Goal: Task Accomplishment & Management: Use online tool/utility

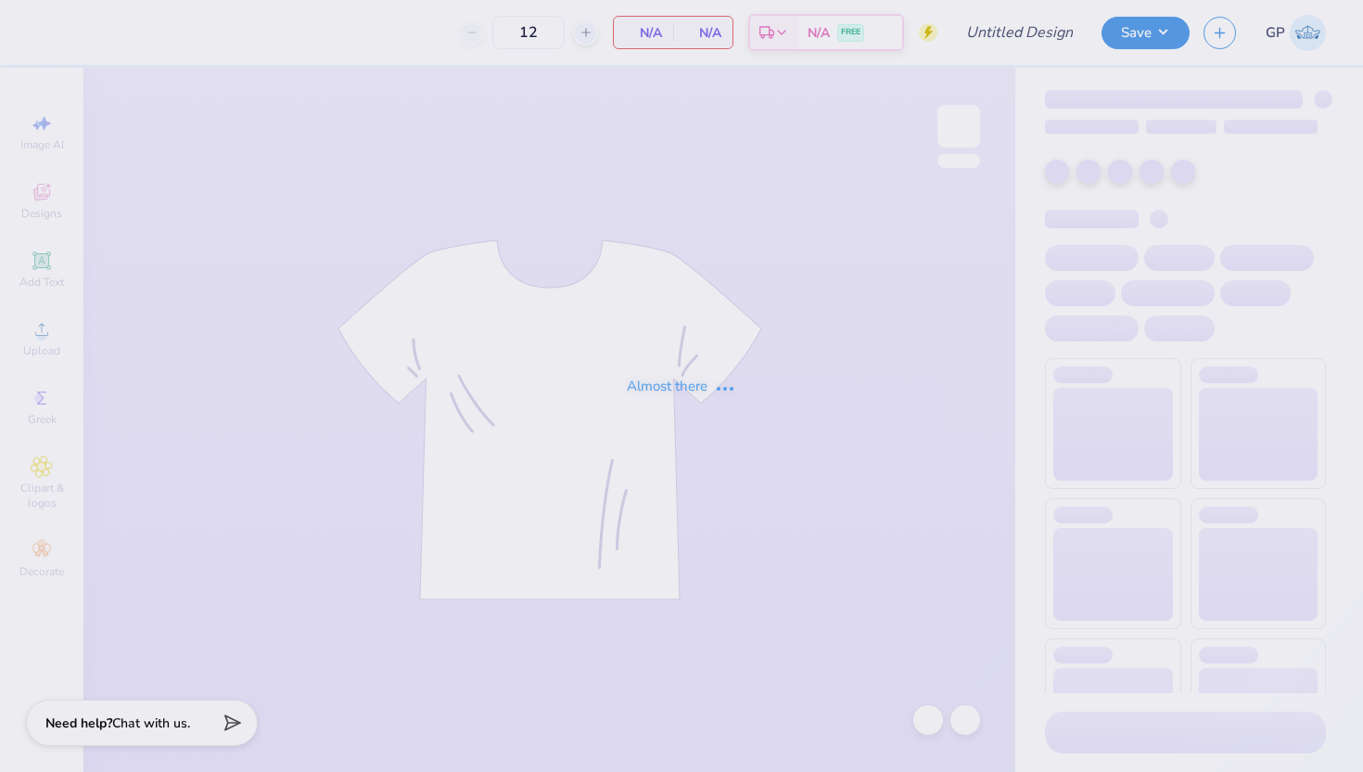
type input "Lubbock tshirt"
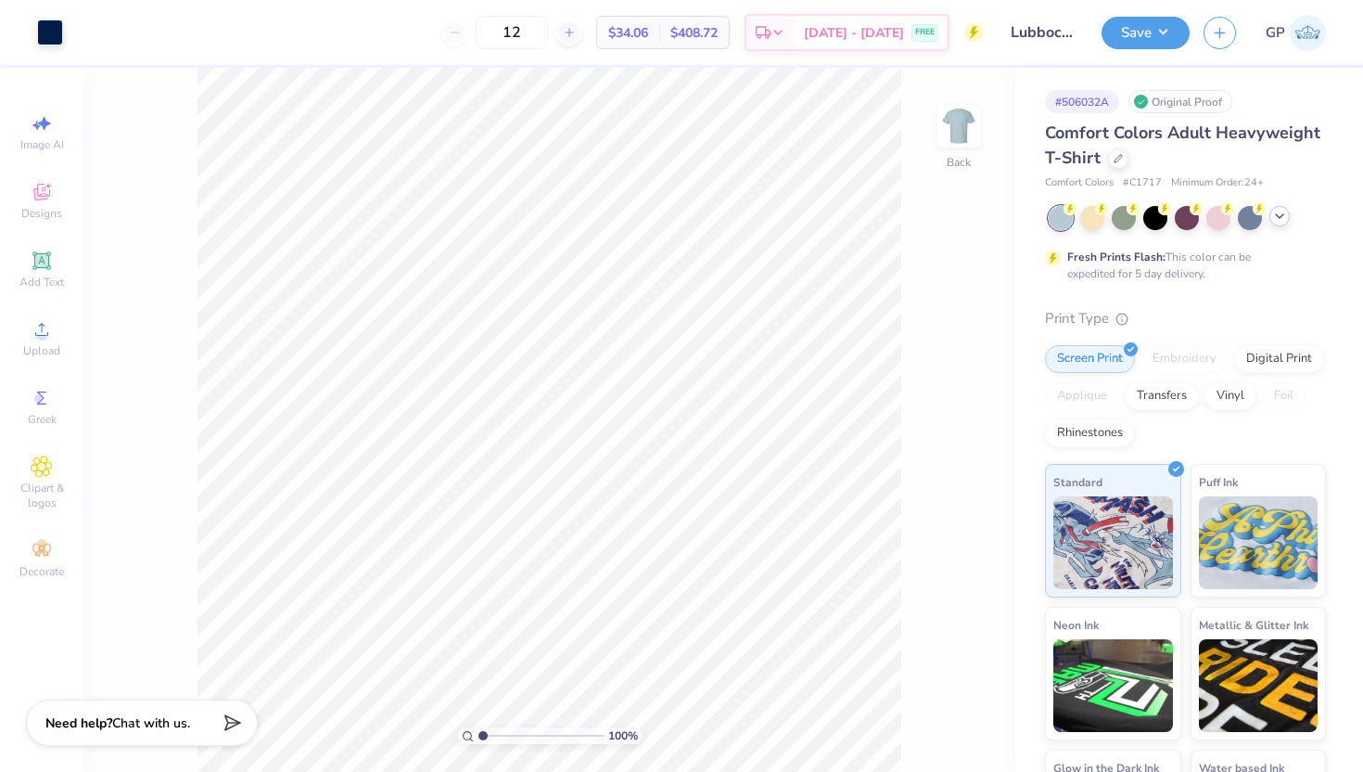
click at [1287, 214] on div at bounding box center [1279, 216] width 20 height 20
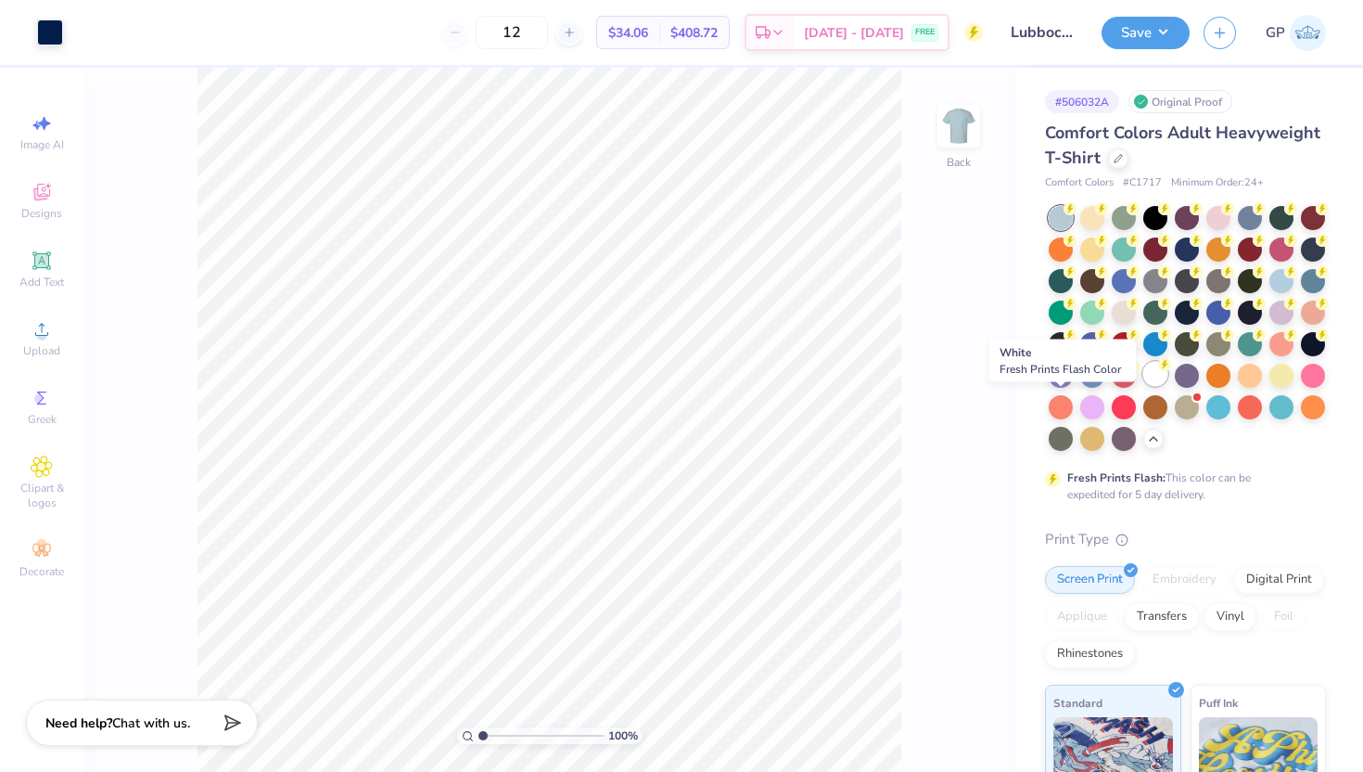
click at [1143, 386] on div at bounding box center [1155, 374] width 24 height 24
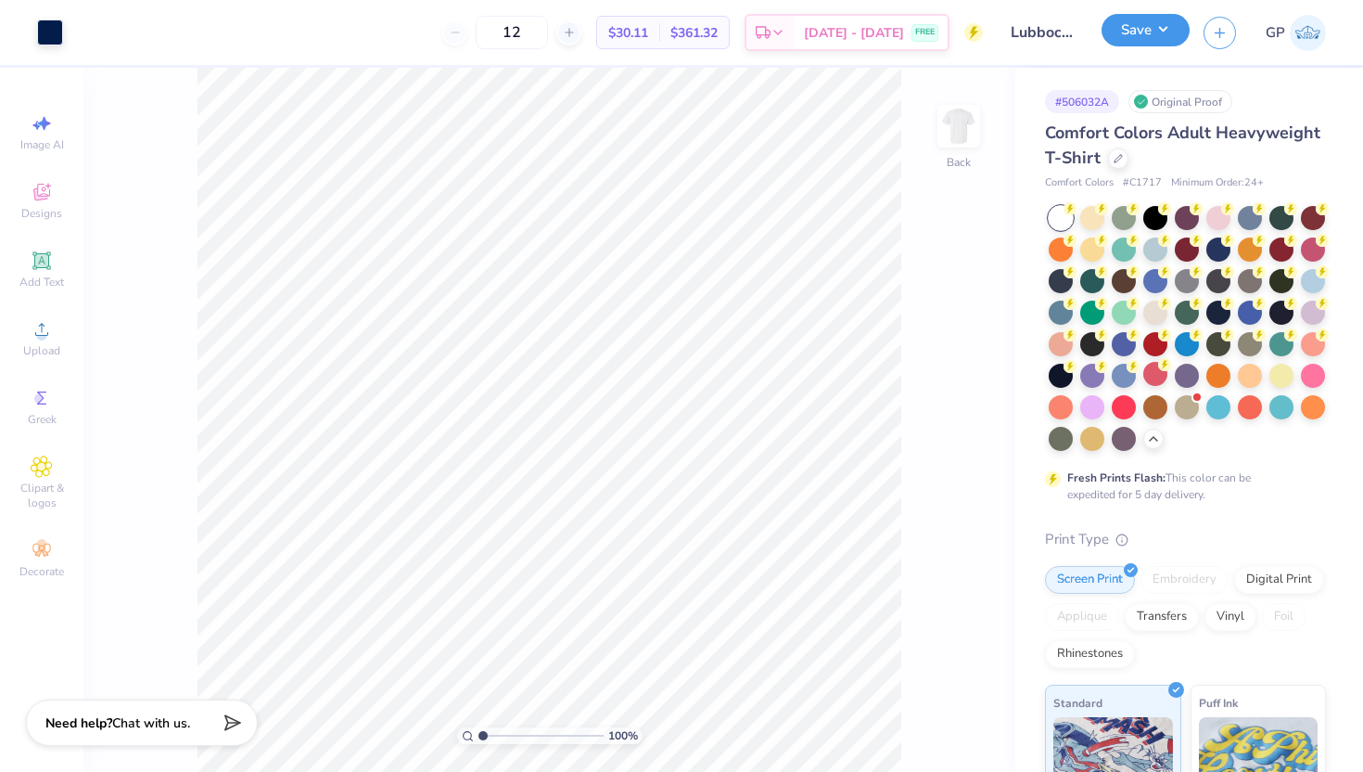
click at [1141, 22] on button "Save" at bounding box center [1146, 30] width 88 height 32
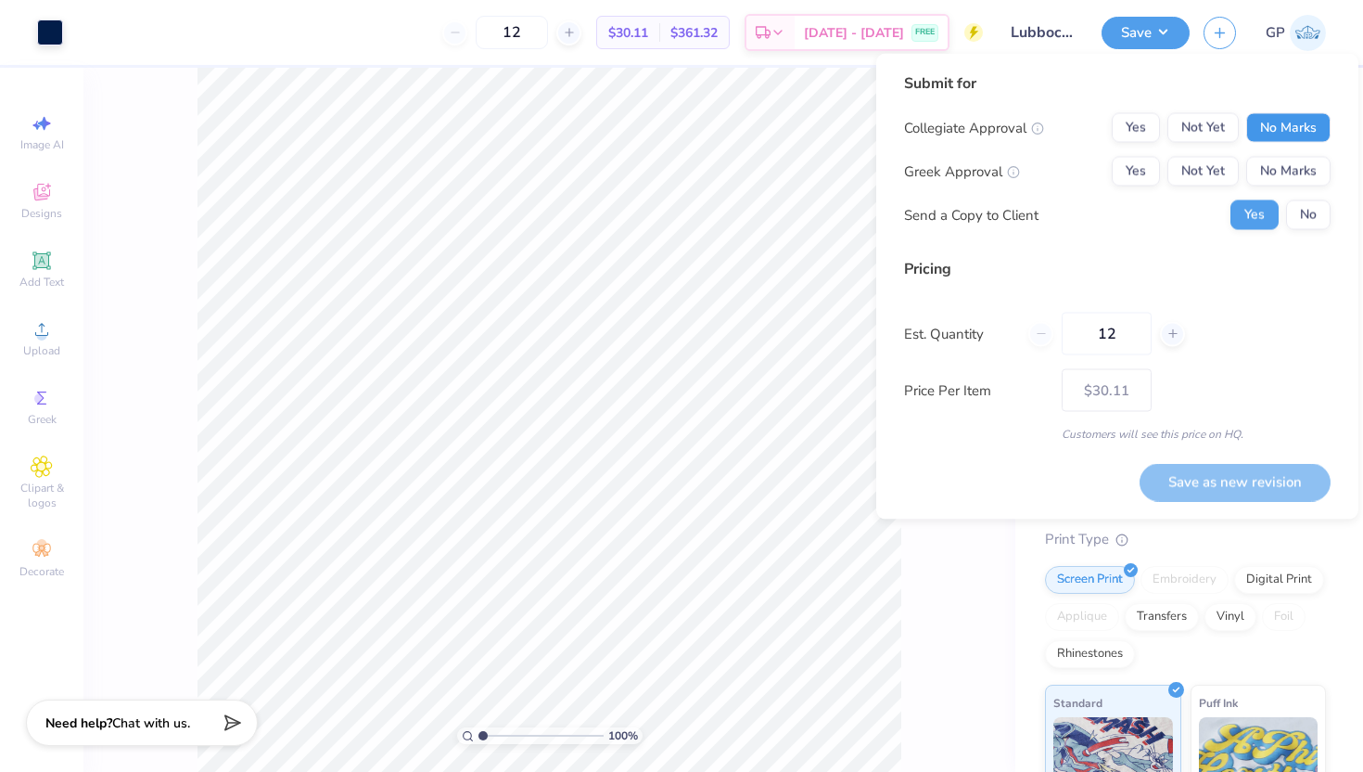
click at [1301, 121] on button "No Marks" at bounding box center [1288, 128] width 84 height 30
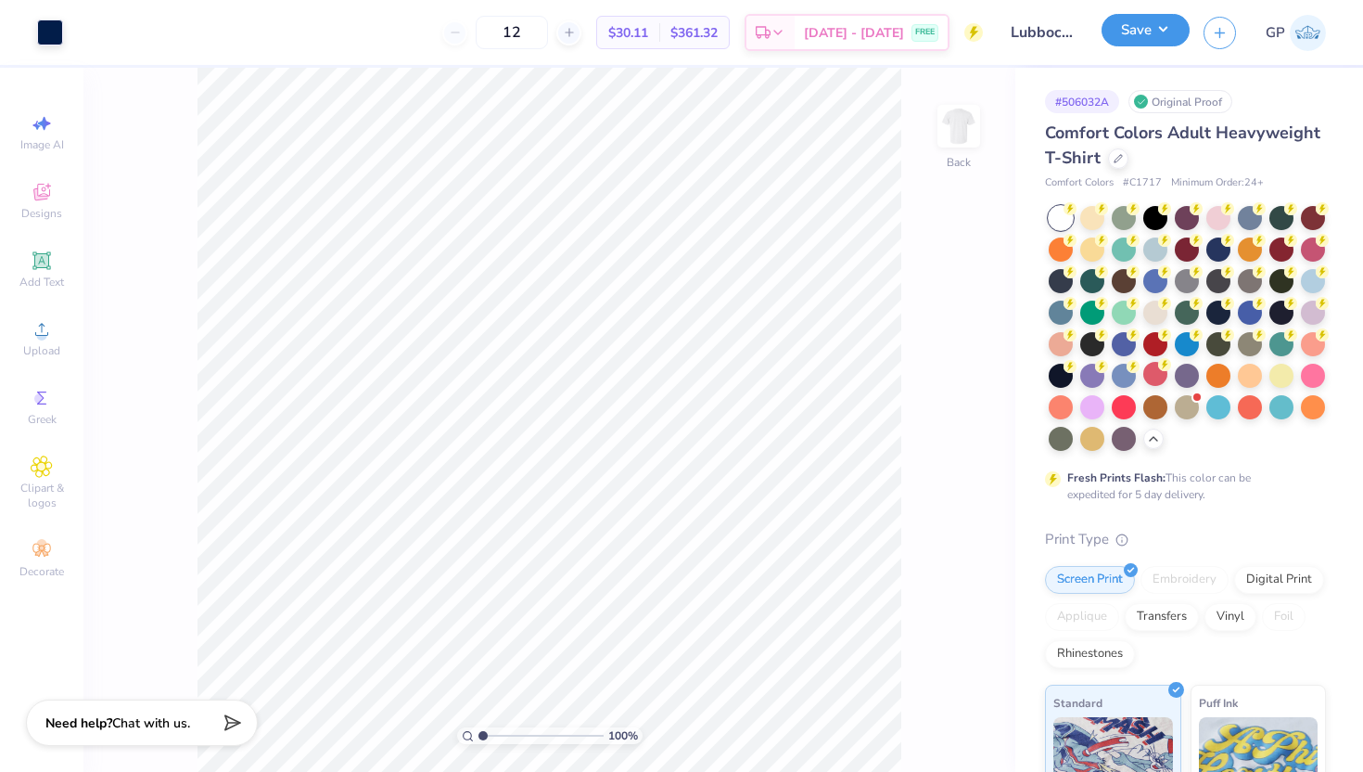
click at [1162, 43] on button "Save" at bounding box center [1146, 30] width 88 height 32
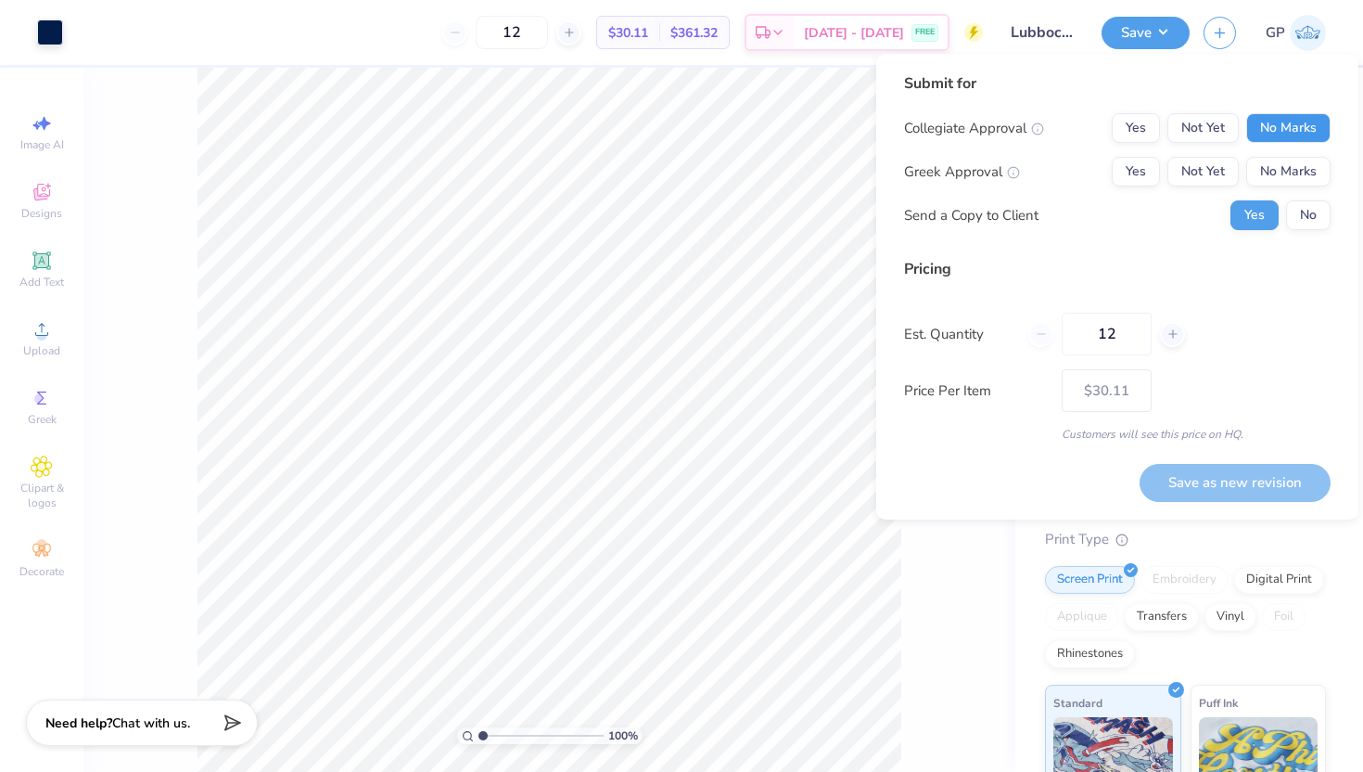
click at [1281, 133] on button "No Marks" at bounding box center [1288, 128] width 84 height 30
click at [1131, 166] on button "Yes" at bounding box center [1136, 172] width 48 height 30
click at [1242, 480] on button "Save as new revision" at bounding box center [1235, 483] width 191 height 38
type input "$30.11"
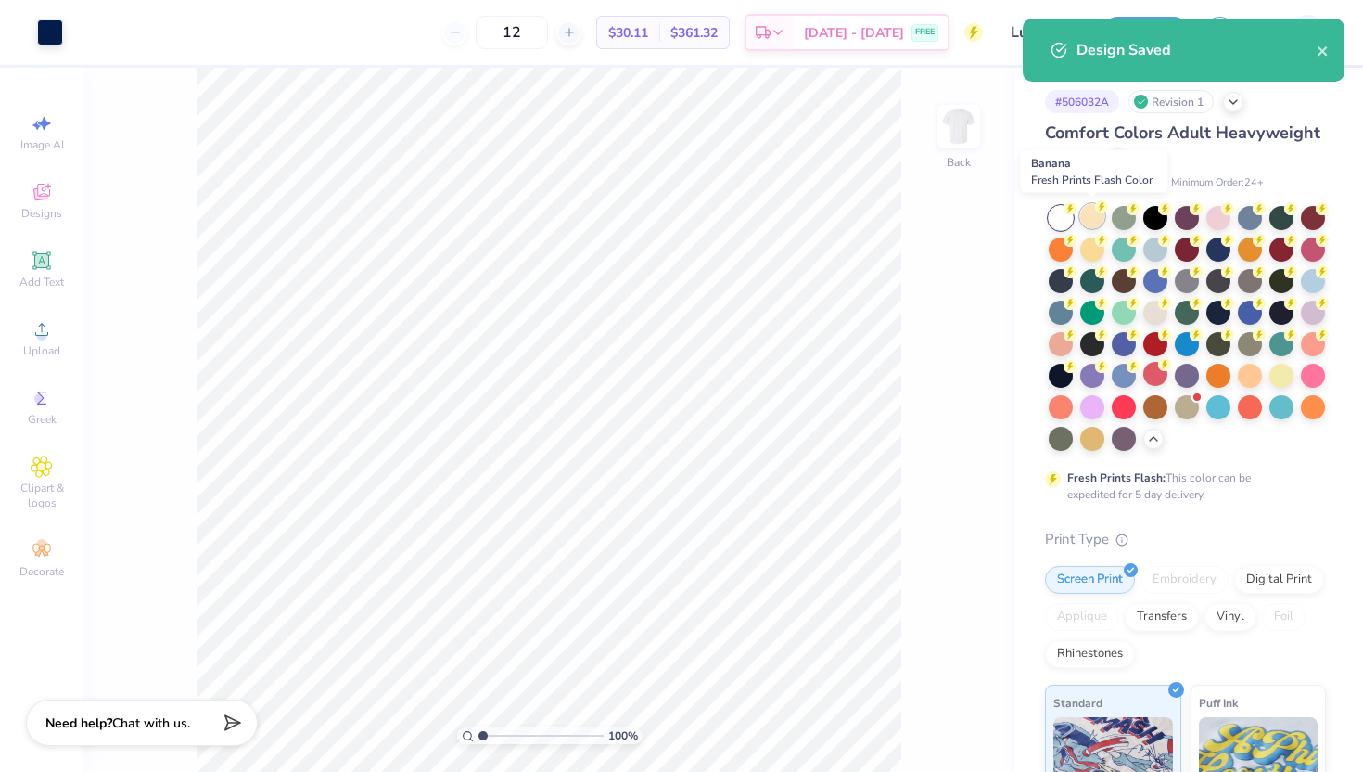
click at [1077, 208] on circle at bounding box center [1070, 208] width 13 height 13
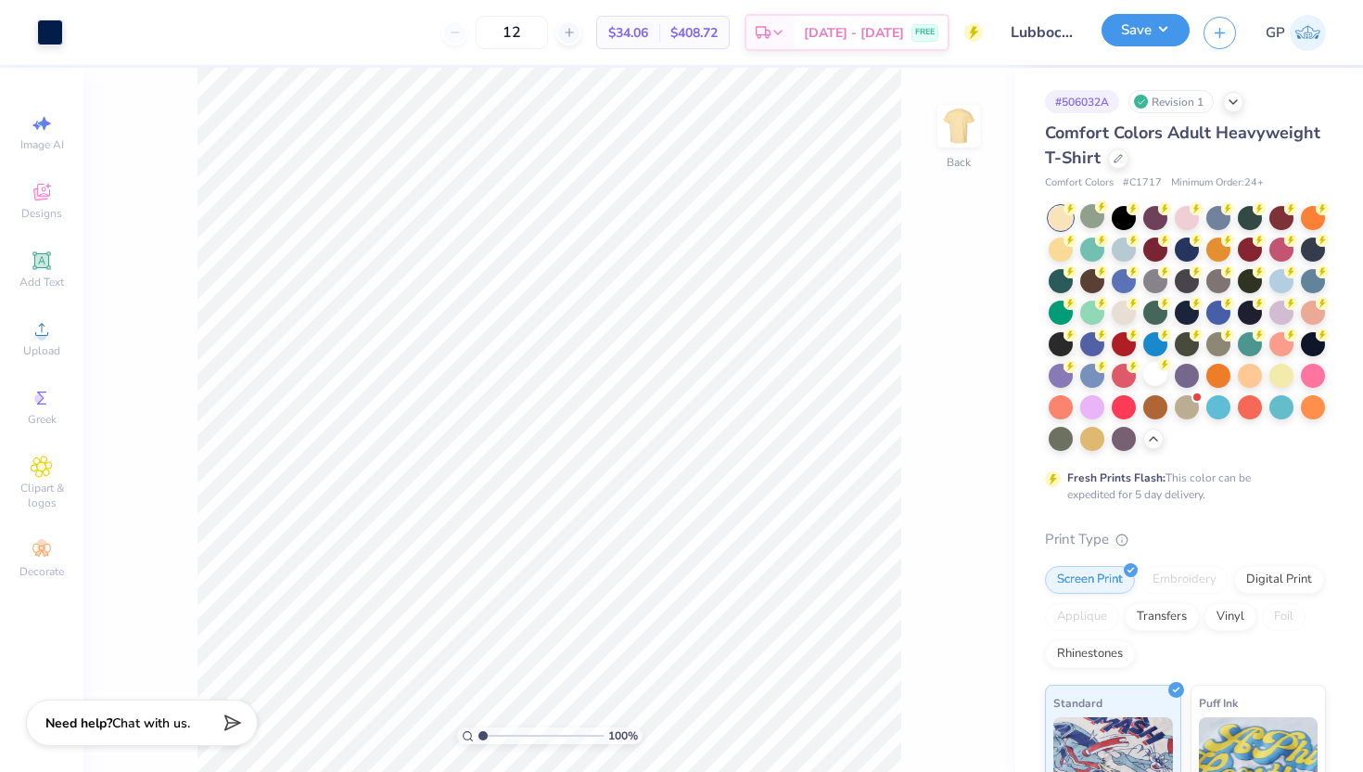
click at [1142, 32] on button "Save" at bounding box center [1146, 30] width 88 height 32
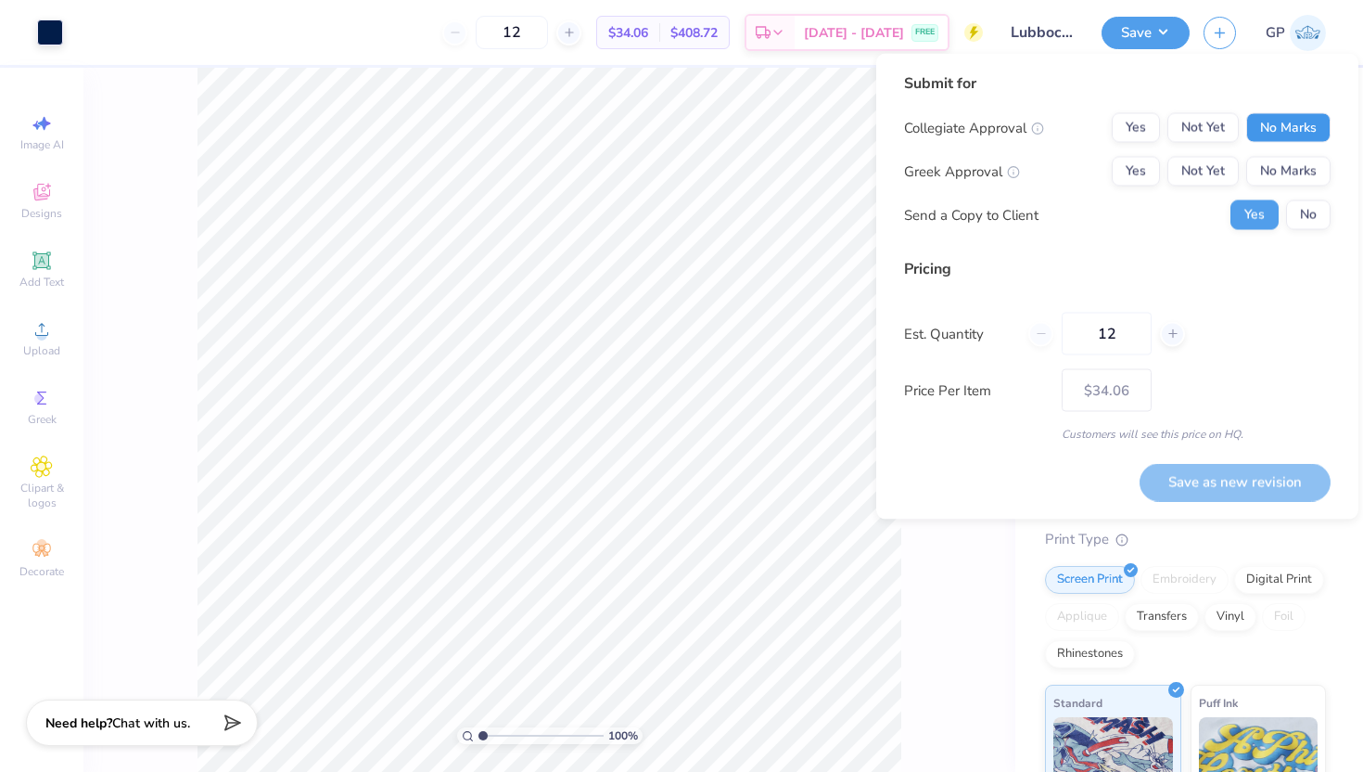
click at [1286, 121] on button "No Marks" at bounding box center [1288, 128] width 84 height 30
click at [1137, 164] on button "Yes" at bounding box center [1136, 172] width 48 height 30
click at [1233, 485] on button "Save as new revision" at bounding box center [1235, 482] width 191 height 38
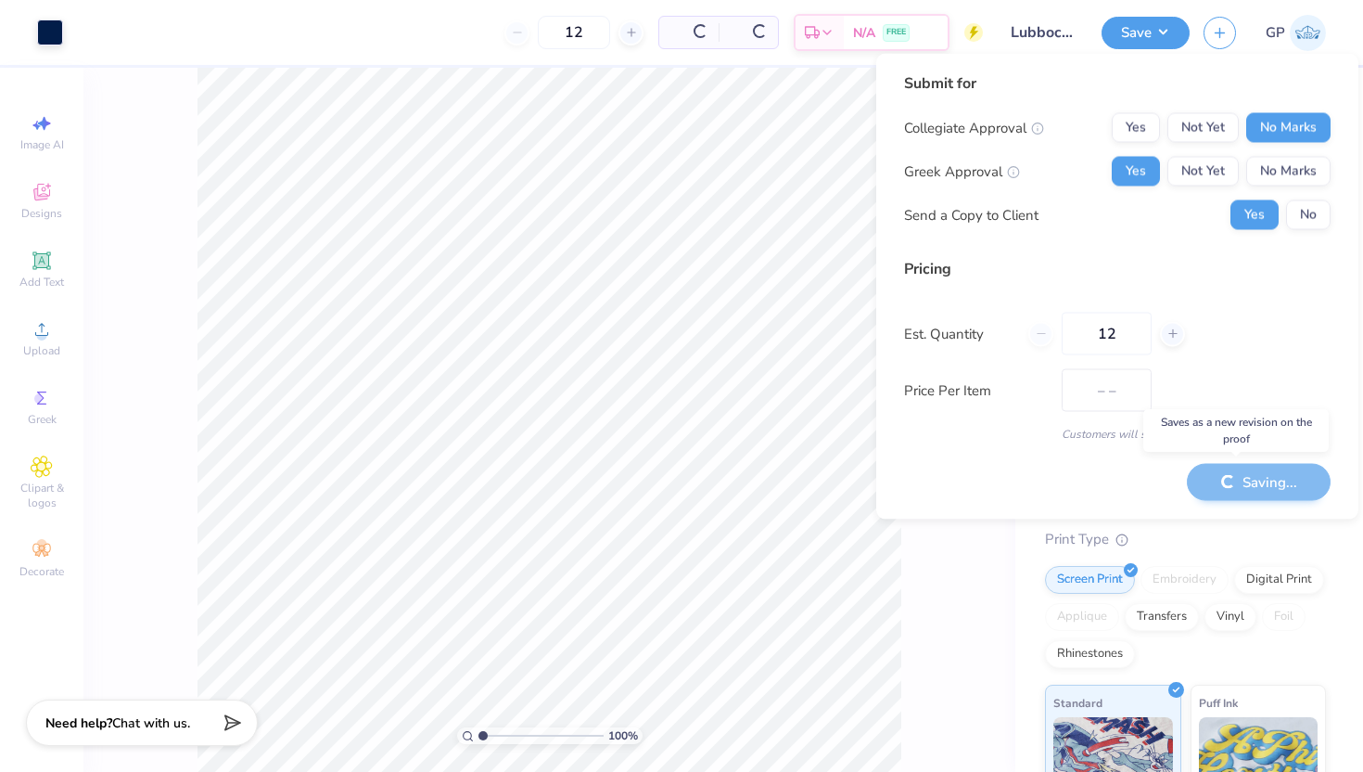
type input "$34.06"
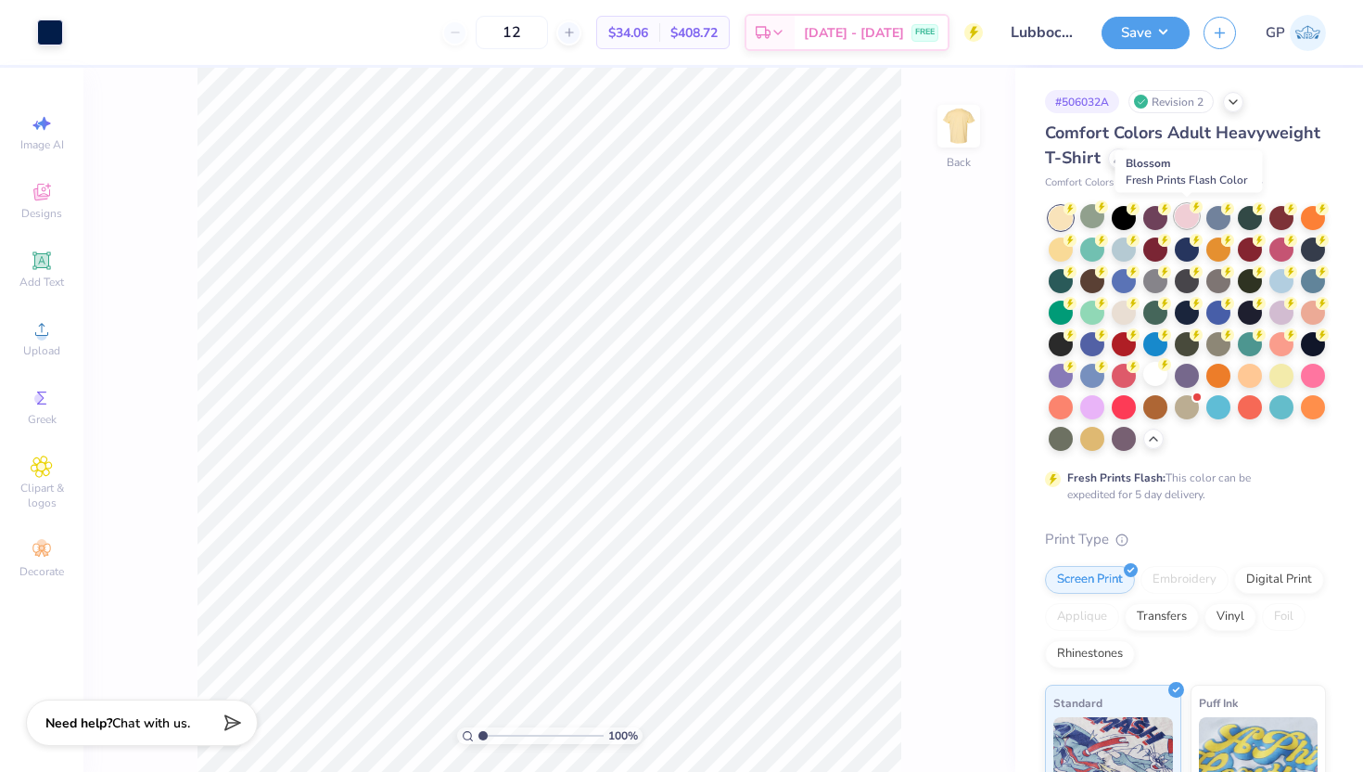
click at [1187, 209] on div at bounding box center [1187, 216] width 24 height 24
click at [1167, 30] on button "Save" at bounding box center [1146, 30] width 88 height 32
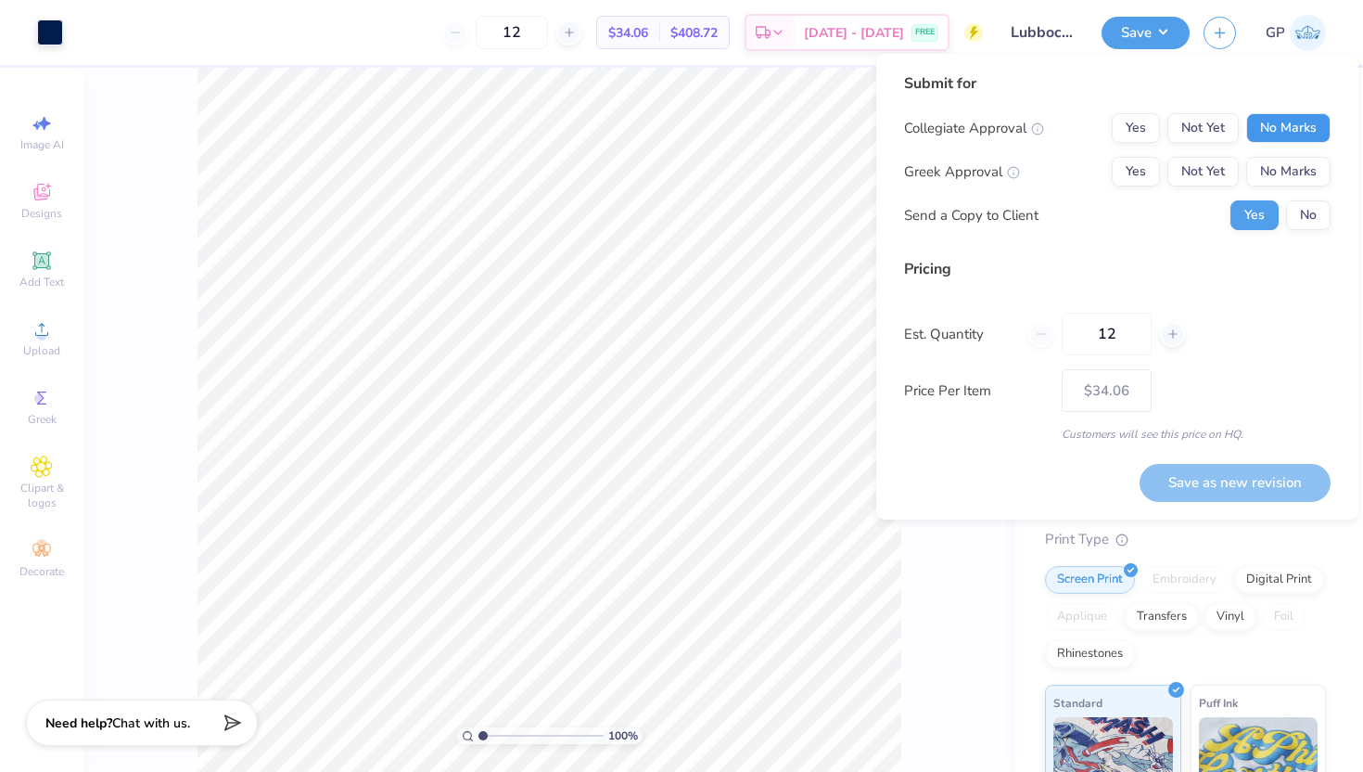
click at [1276, 121] on button "No Marks" at bounding box center [1288, 128] width 84 height 30
click at [1133, 175] on button "Yes" at bounding box center [1136, 172] width 48 height 30
click at [1222, 475] on button "Save as new revision" at bounding box center [1235, 483] width 191 height 38
type input "$34.06"
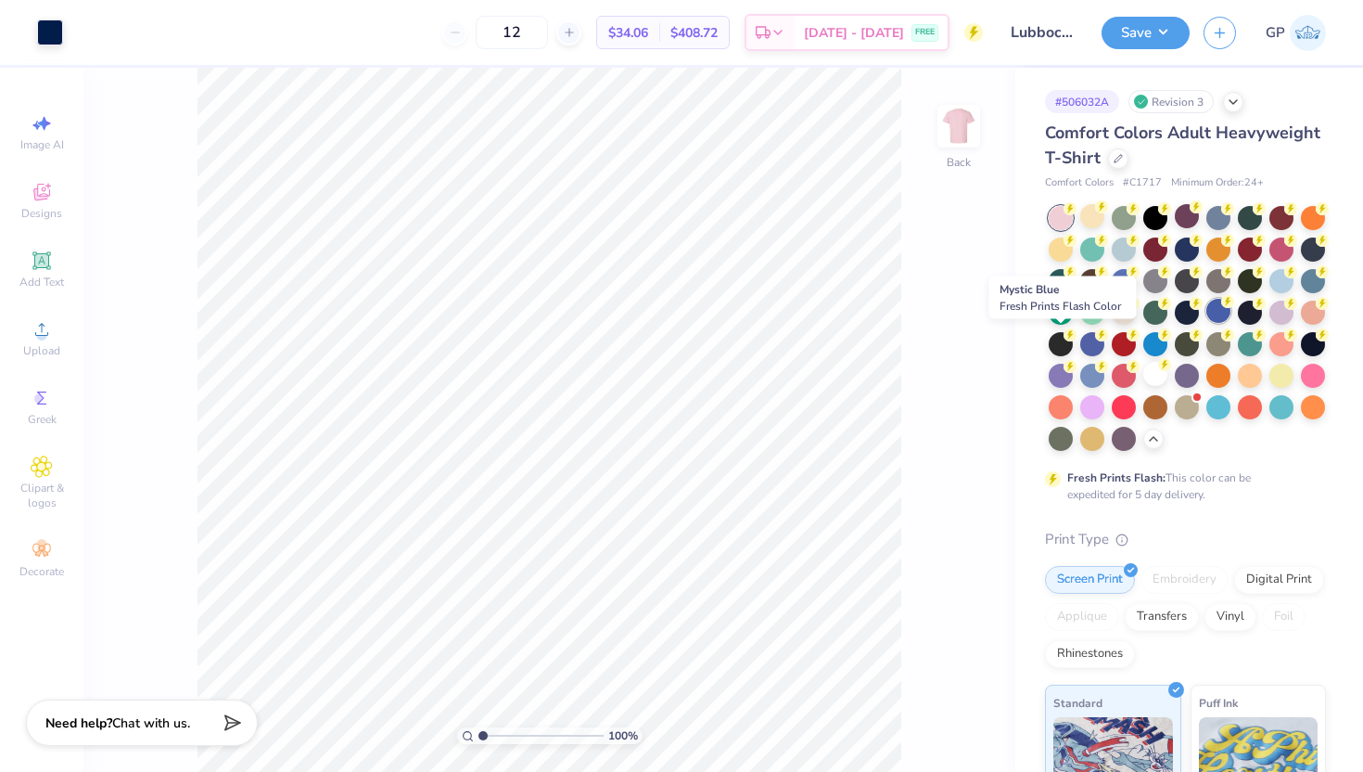
click at [1206, 323] on div at bounding box center [1218, 311] width 24 height 24
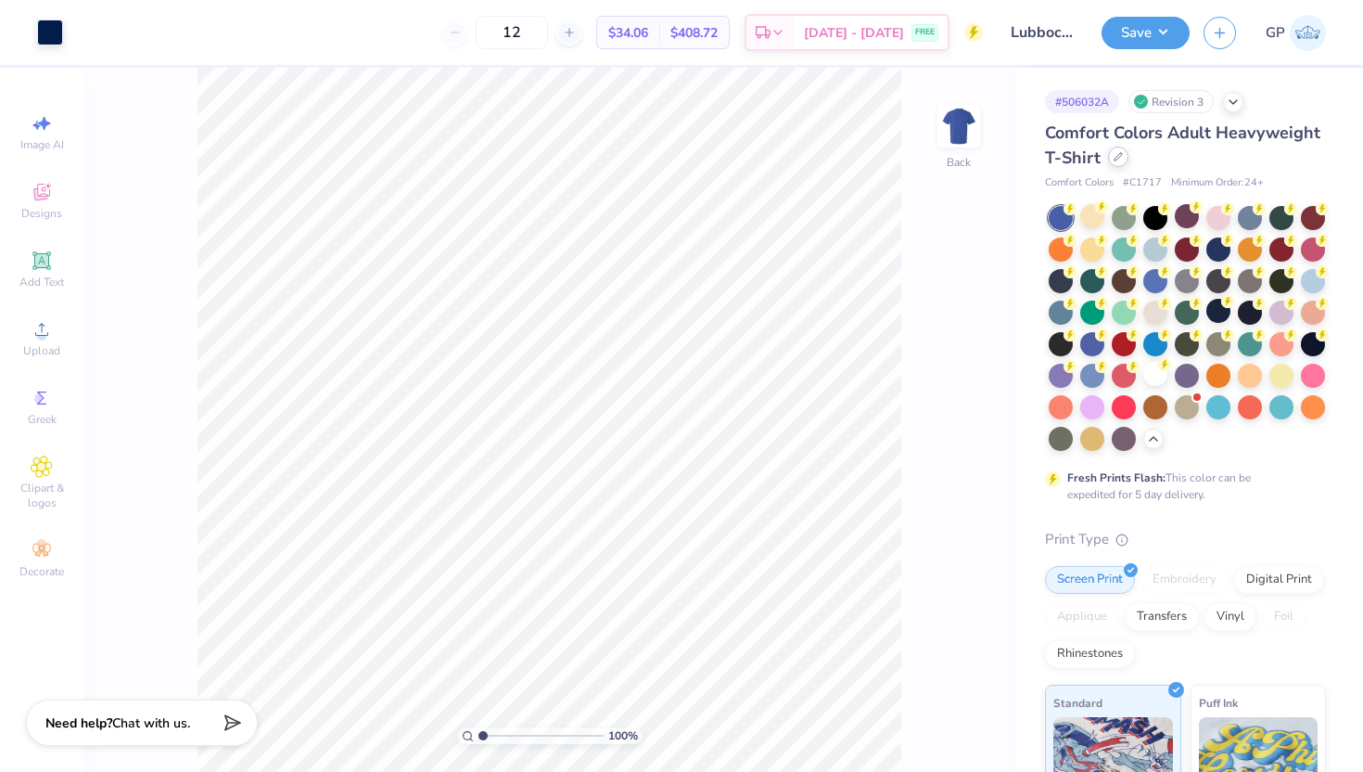
click at [1129, 151] on div at bounding box center [1118, 157] width 20 height 20
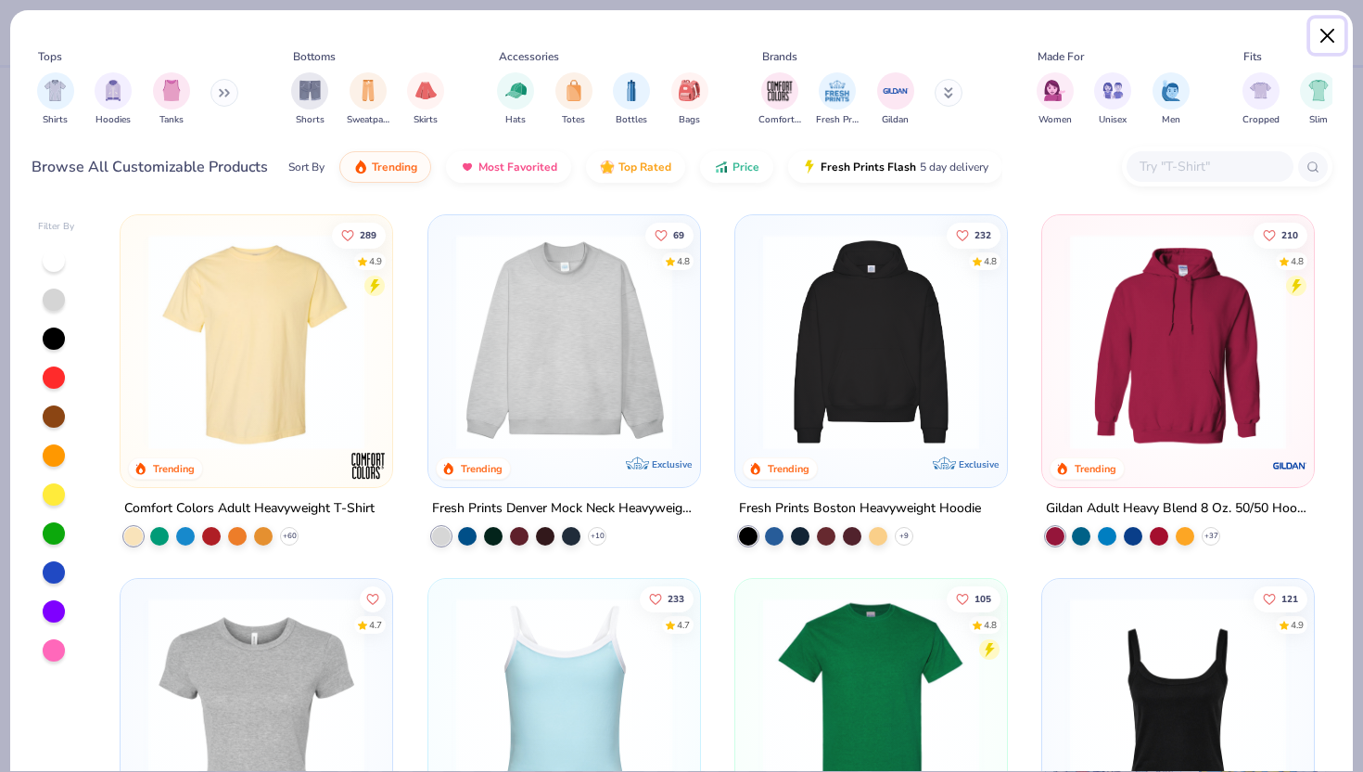
click at [1339, 23] on button "Close" at bounding box center [1327, 36] width 35 height 35
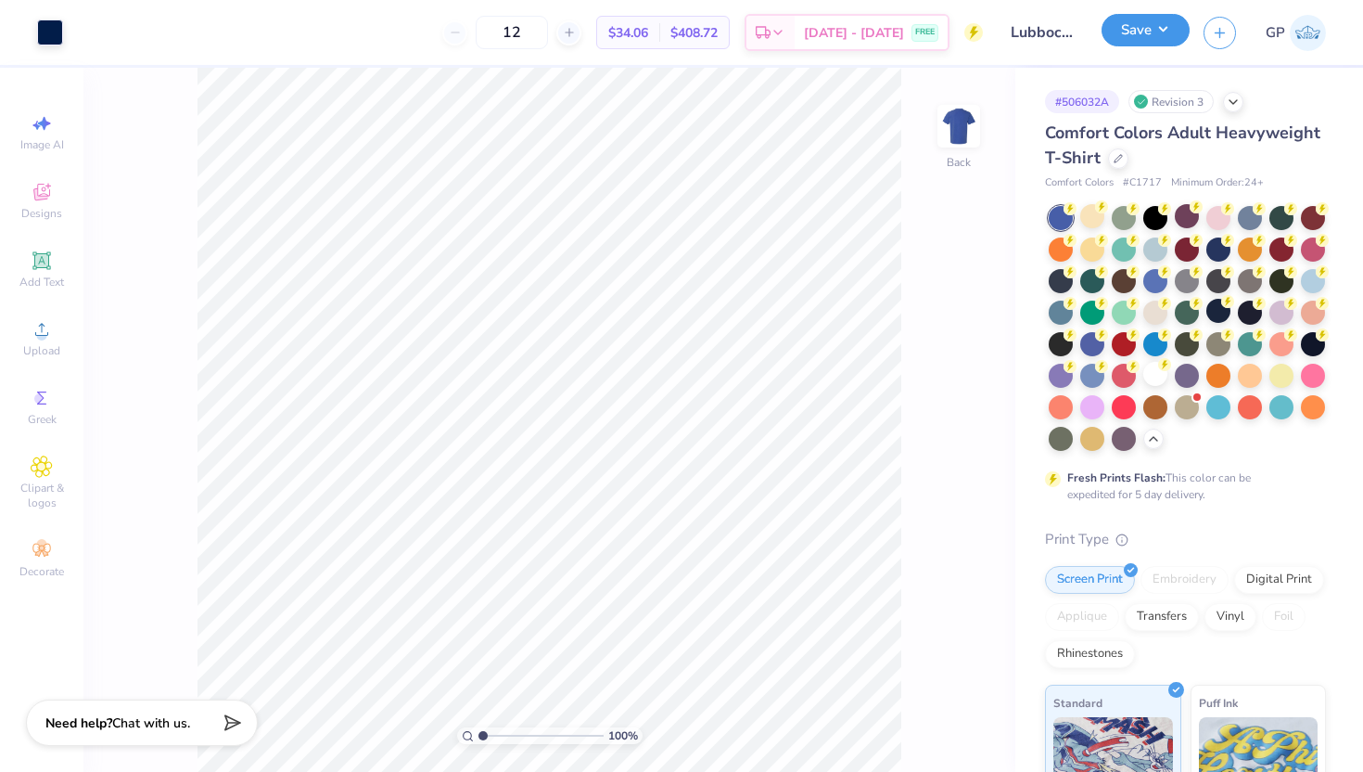
click at [1176, 34] on button "Save" at bounding box center [1146, 30] width 88 height 32
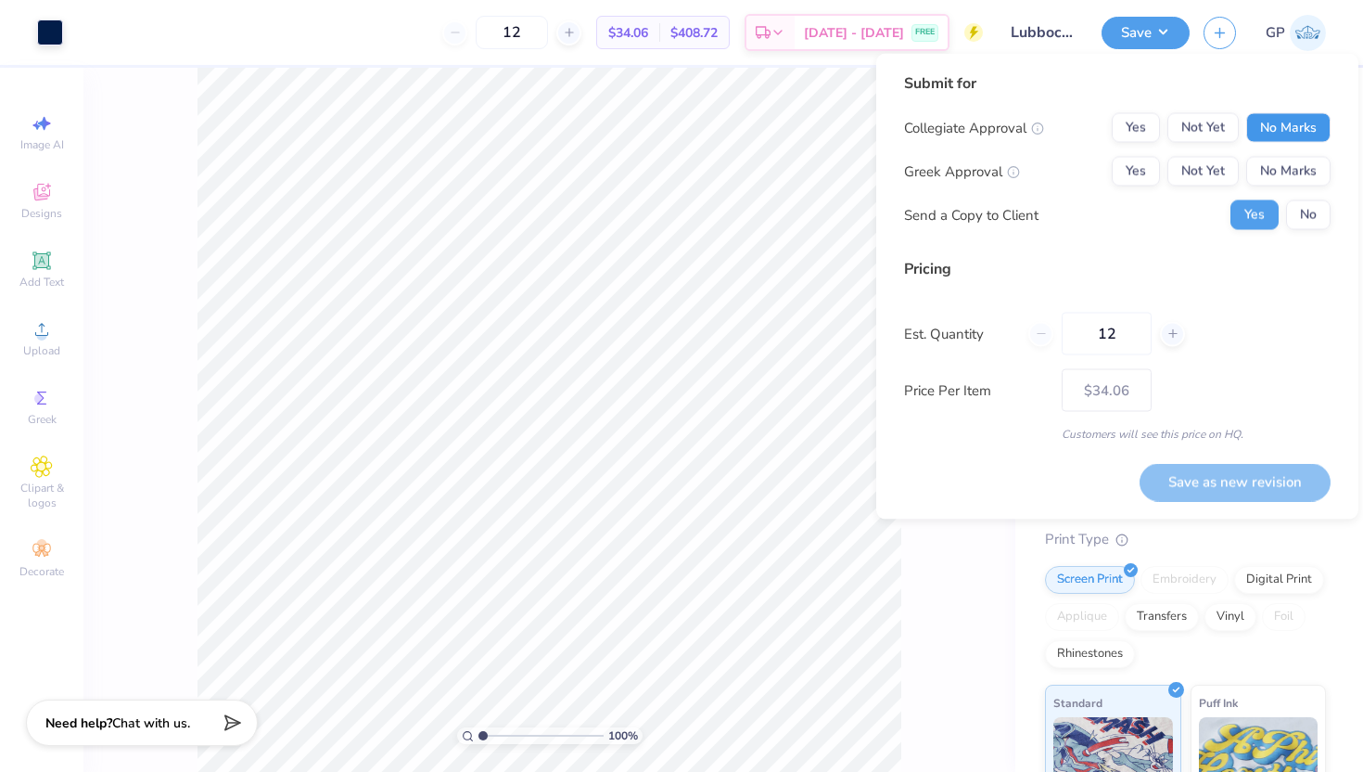
click at [1279, 121] on button "No Marks" at bounding box center [1288, 128] width 84 height 30
click at [1141, 159] on button "Yes" at bounding box center [1136, 172] width 48 height 30
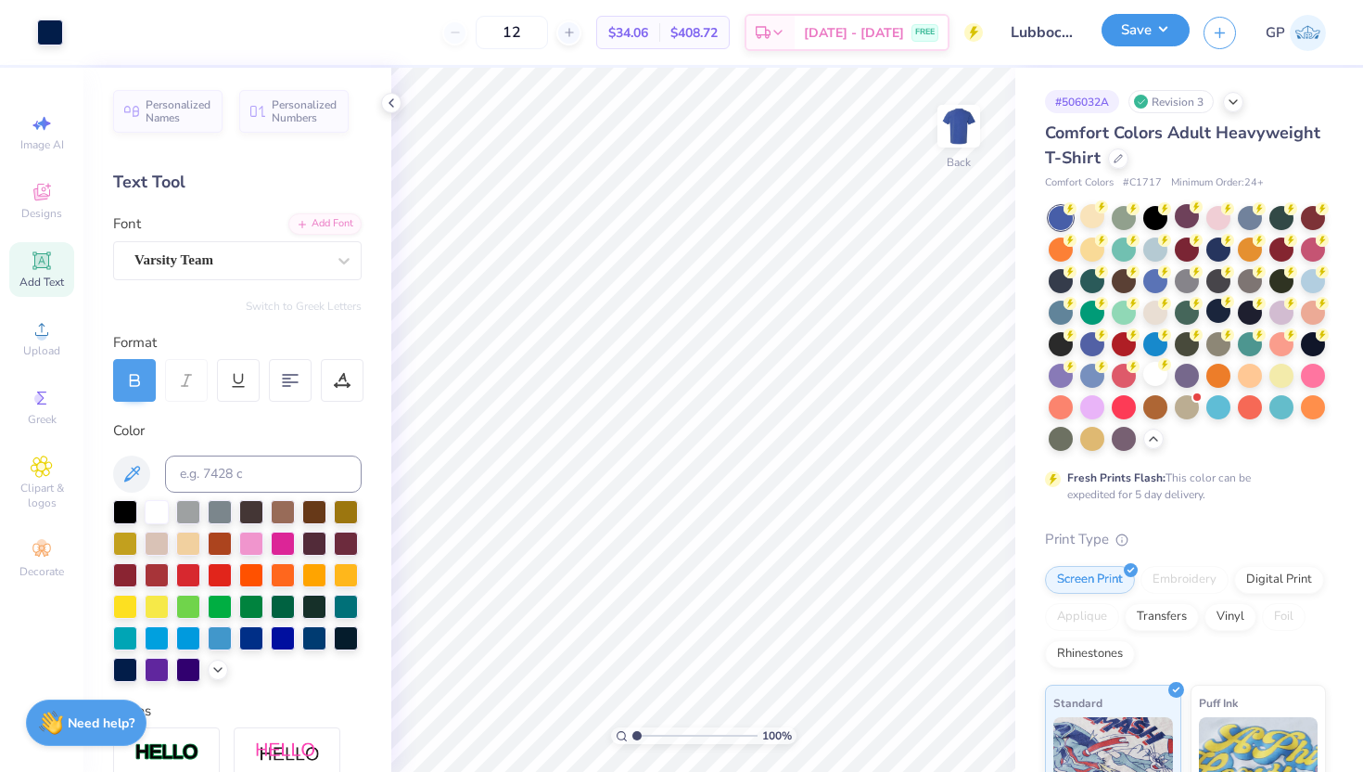
click at [1165, 41] on button "Save" at bounding box center [1146, 30] width 88 height 32
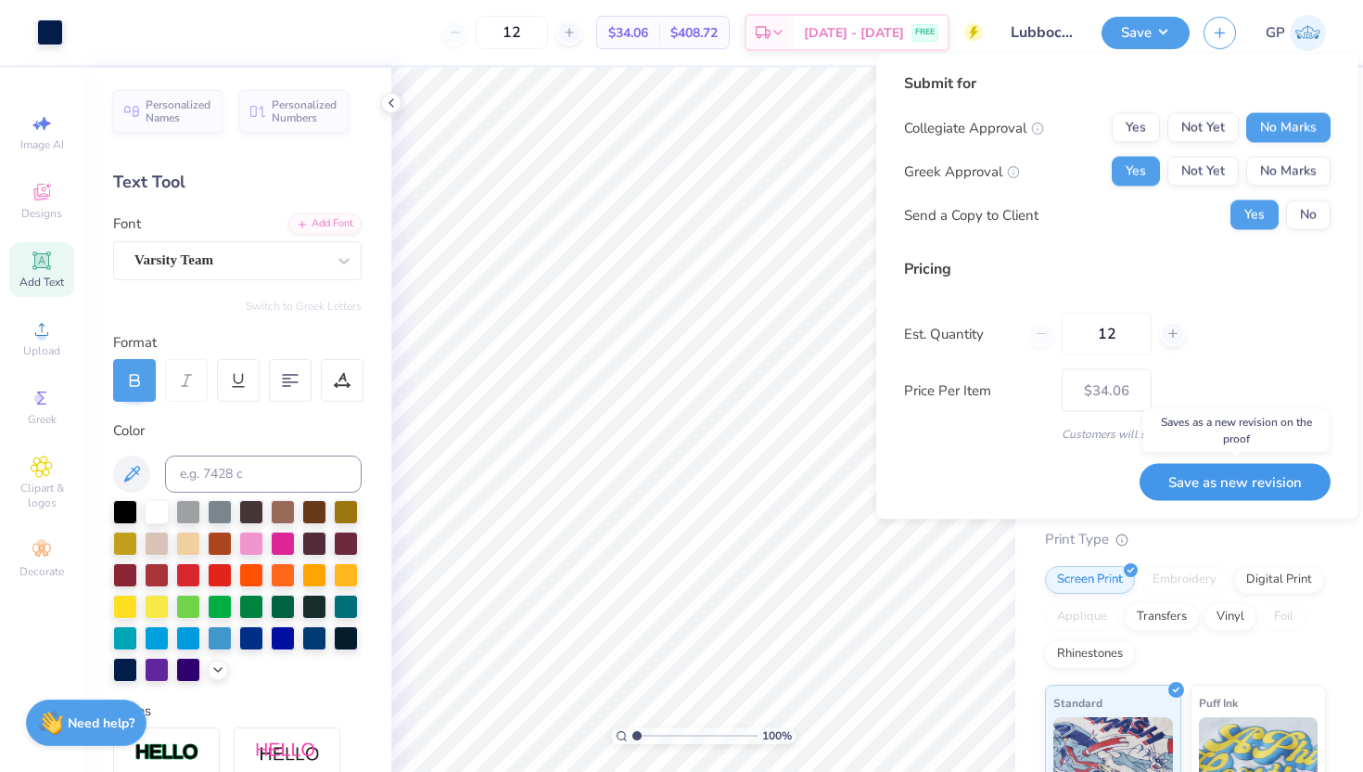
click at [1205, 479] on button "Save as new revision" at bounding box center [1235, 482] width 191 height 38
type input "$34.06"
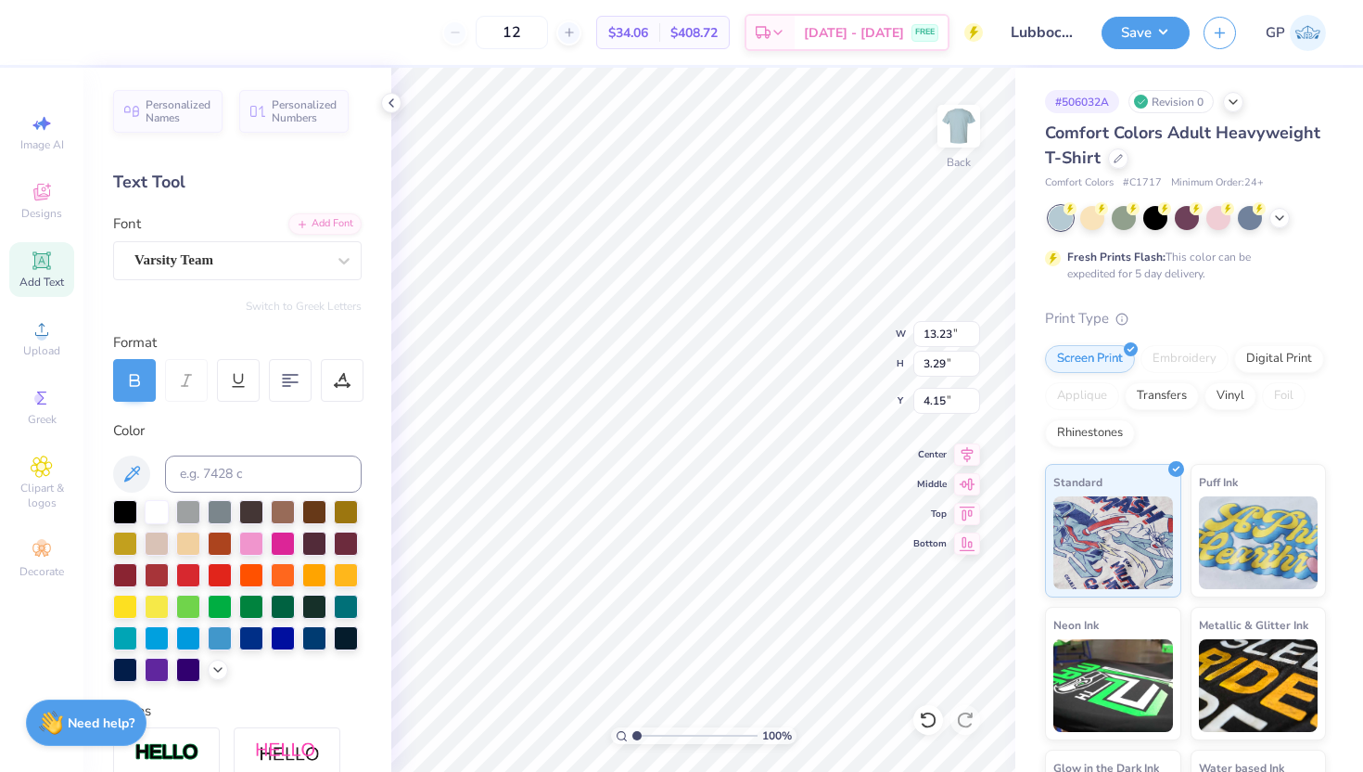
type input "4.43"
type input "3.00"
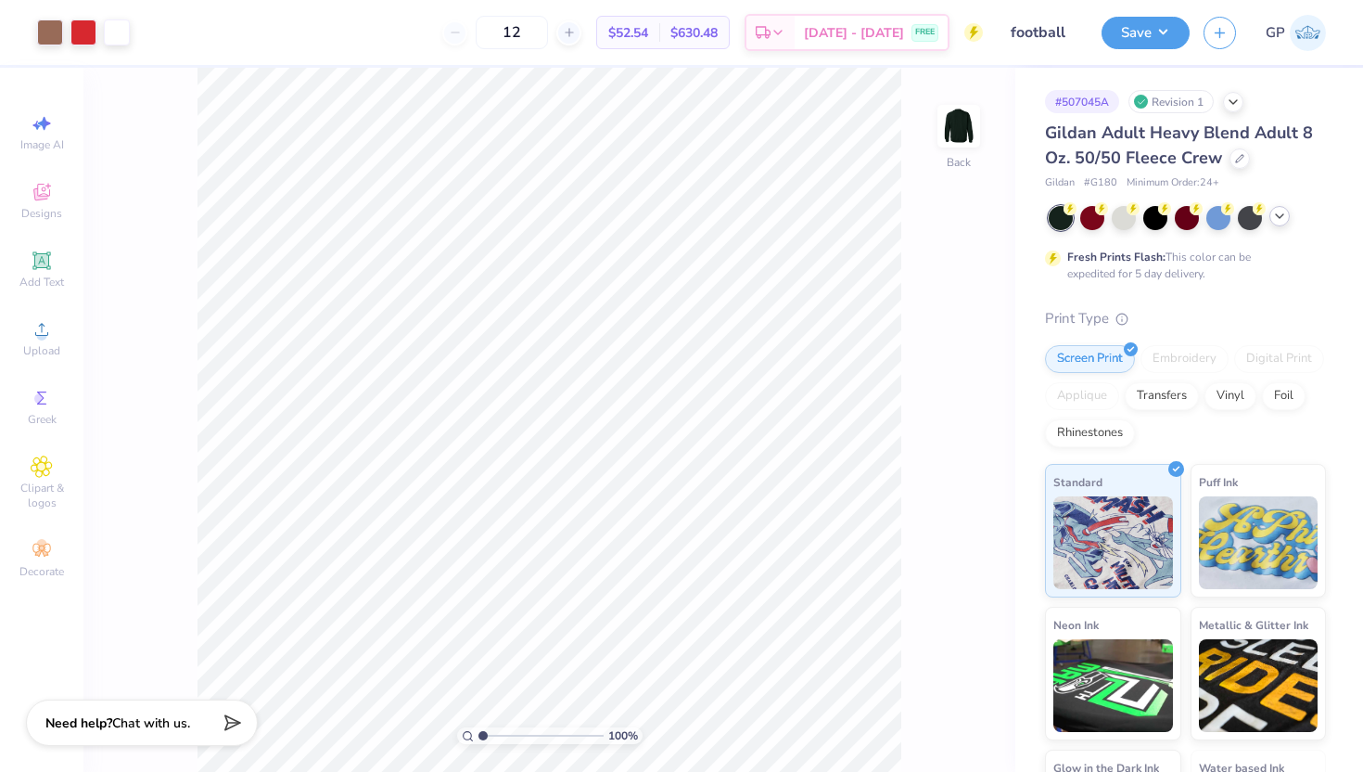
click at [1282, 217] on icon at bounding box center [1279, 216] width 15 height 15
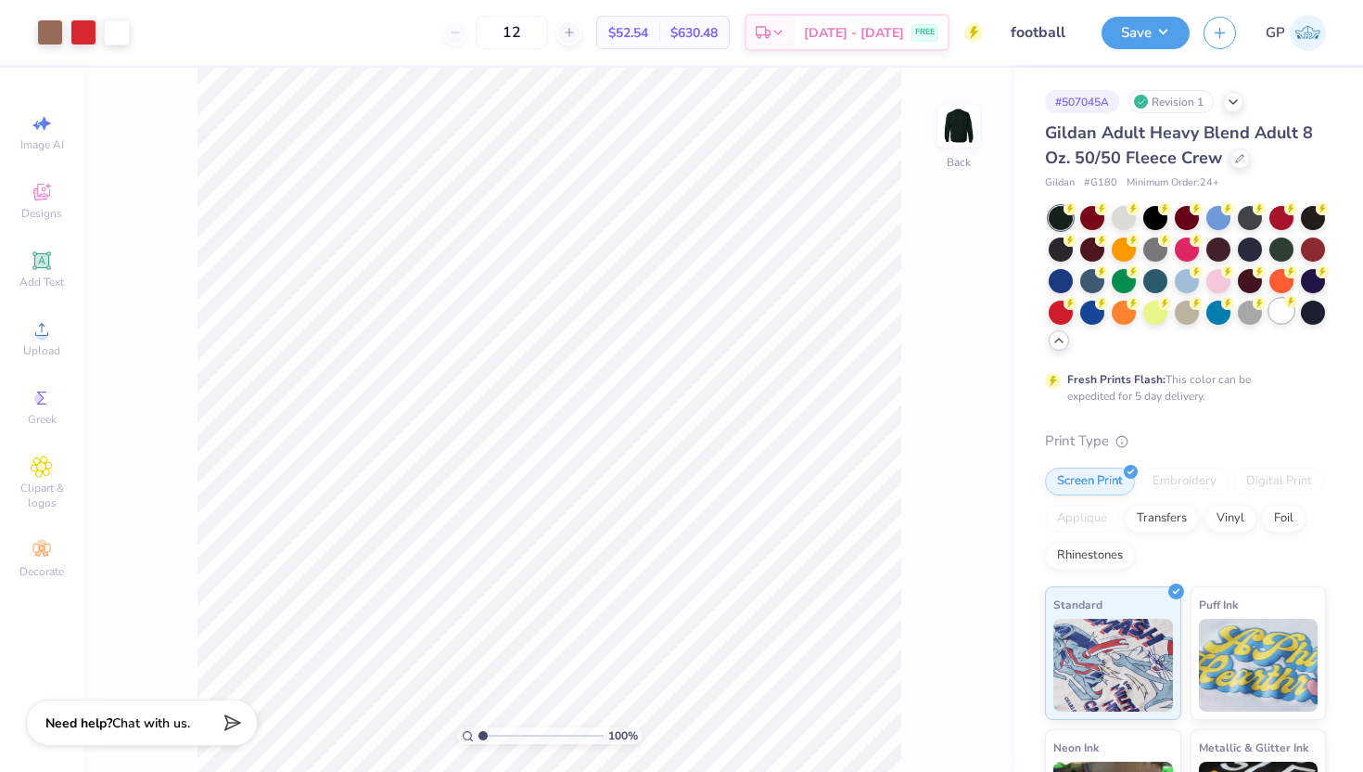
click at [1269, 323] on div at bounding box center [1281, 311] width 24 height 24
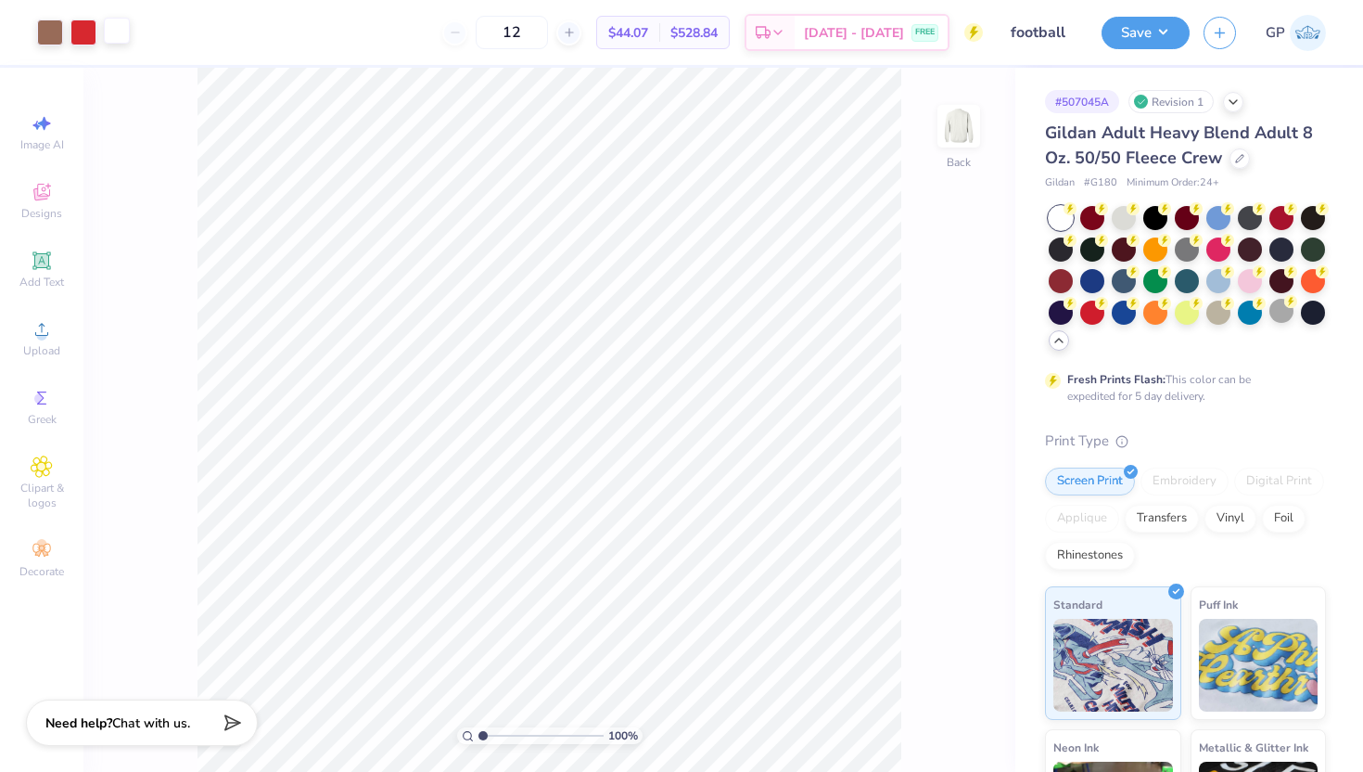
click at [124, 30] on div at bounding box center [117, 31] width 26 height 26
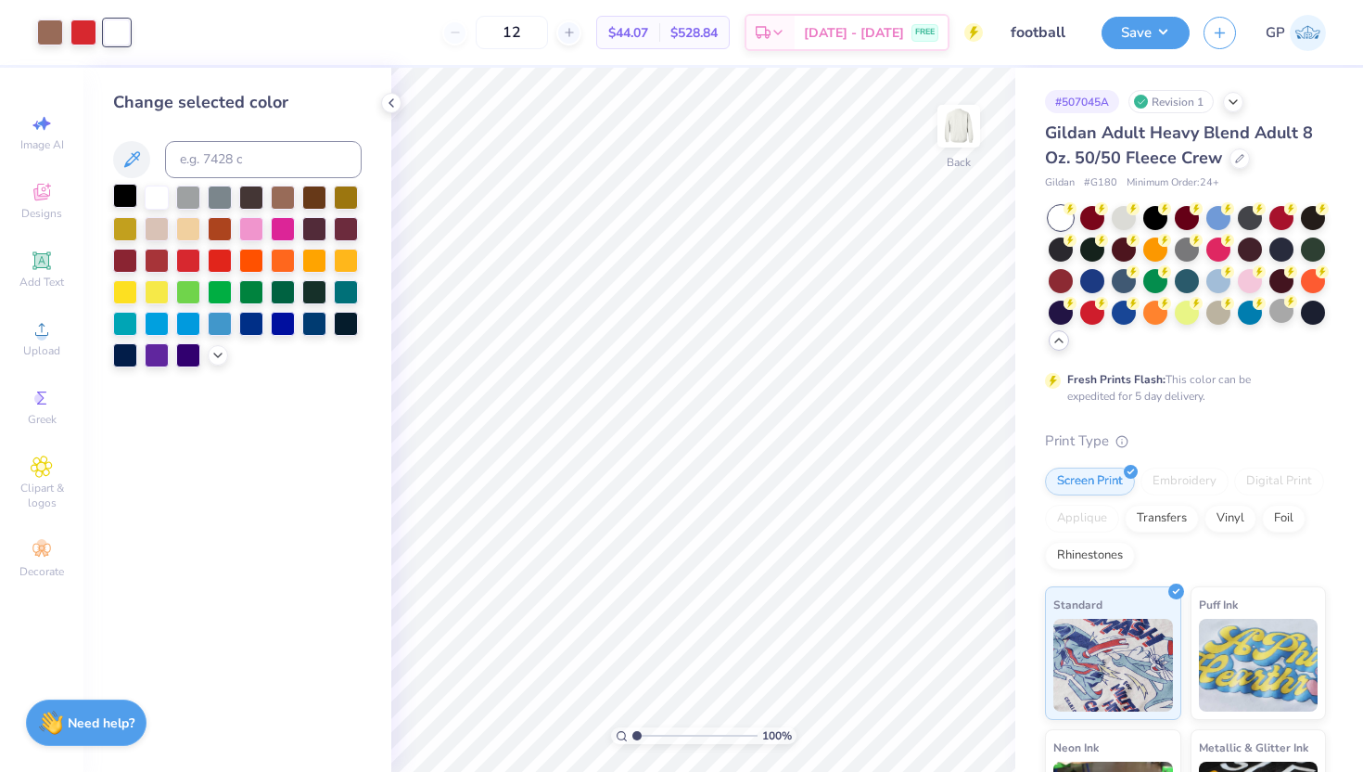
click at [129, 196] on div at bounding box center [125, 196] width 24 height 24
click at [1126, 45] on button "Save" at bounding box center [1146, 30] width 88 height 32
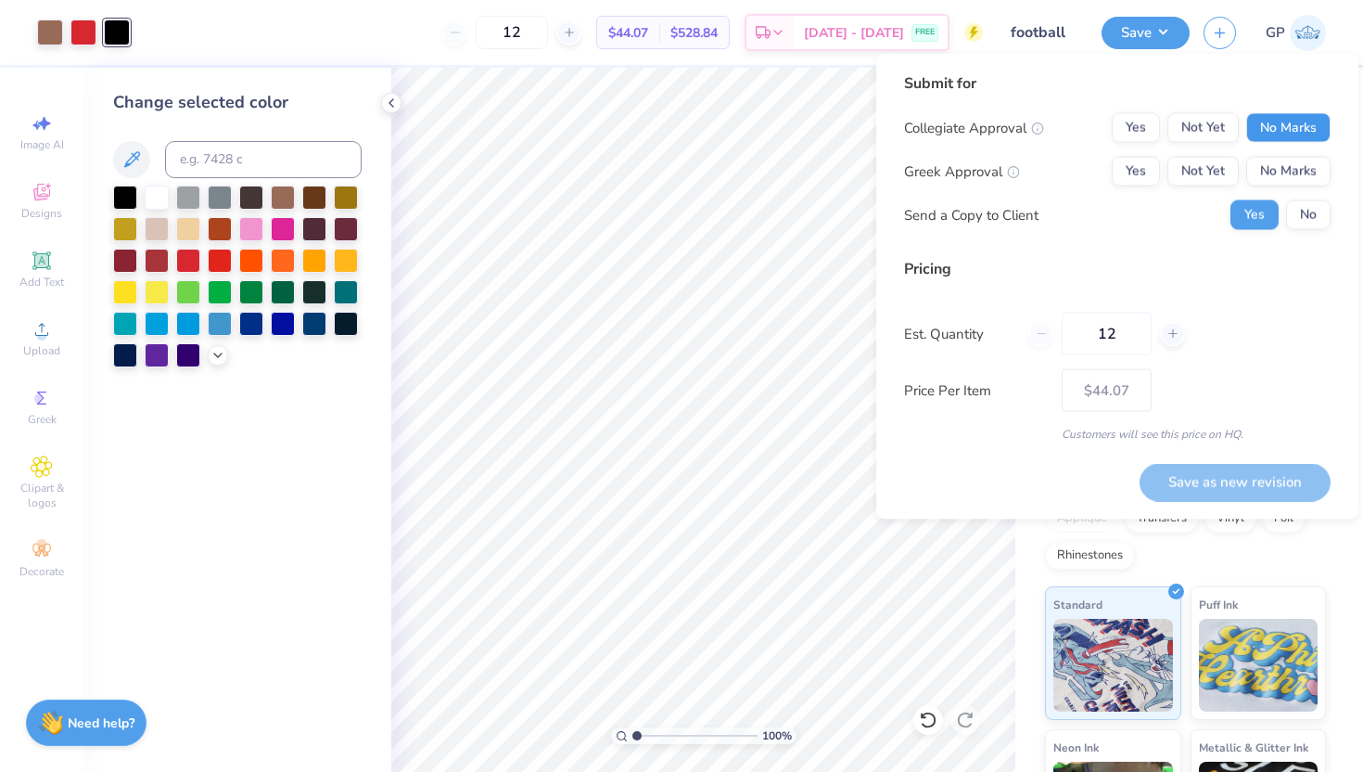
click at [1317, 132] on button "No Marks" at bounding box center [1288, 128] width 84 height 30
click at [1142, 167] on button "Yes" at bounding box center [1136, 172] width 48 height 30
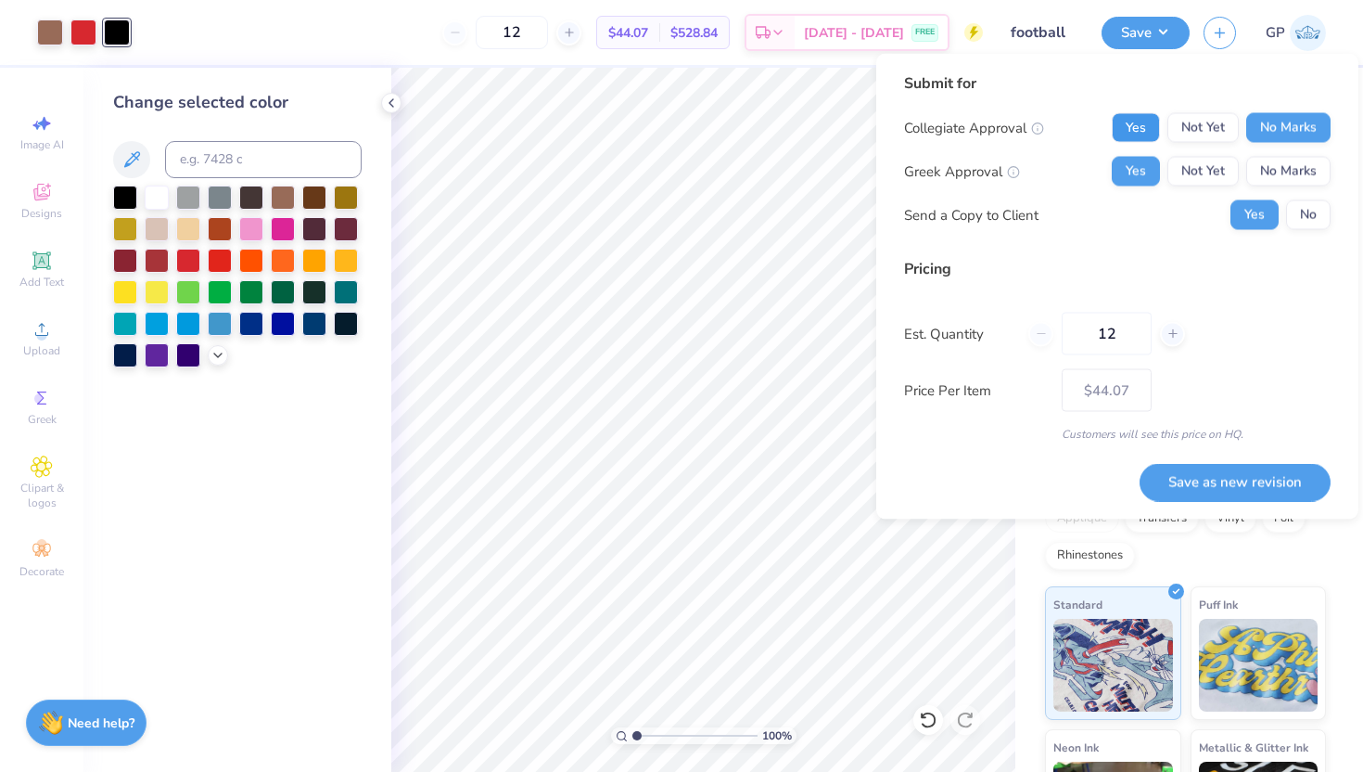
click at [1147, 121] on button "Yes" at bounding box center [1136, 128] width 48 height 30
click at [1273, 482] on button "Save as new revision" at bounding box center [1235, 482] width 191 height 38
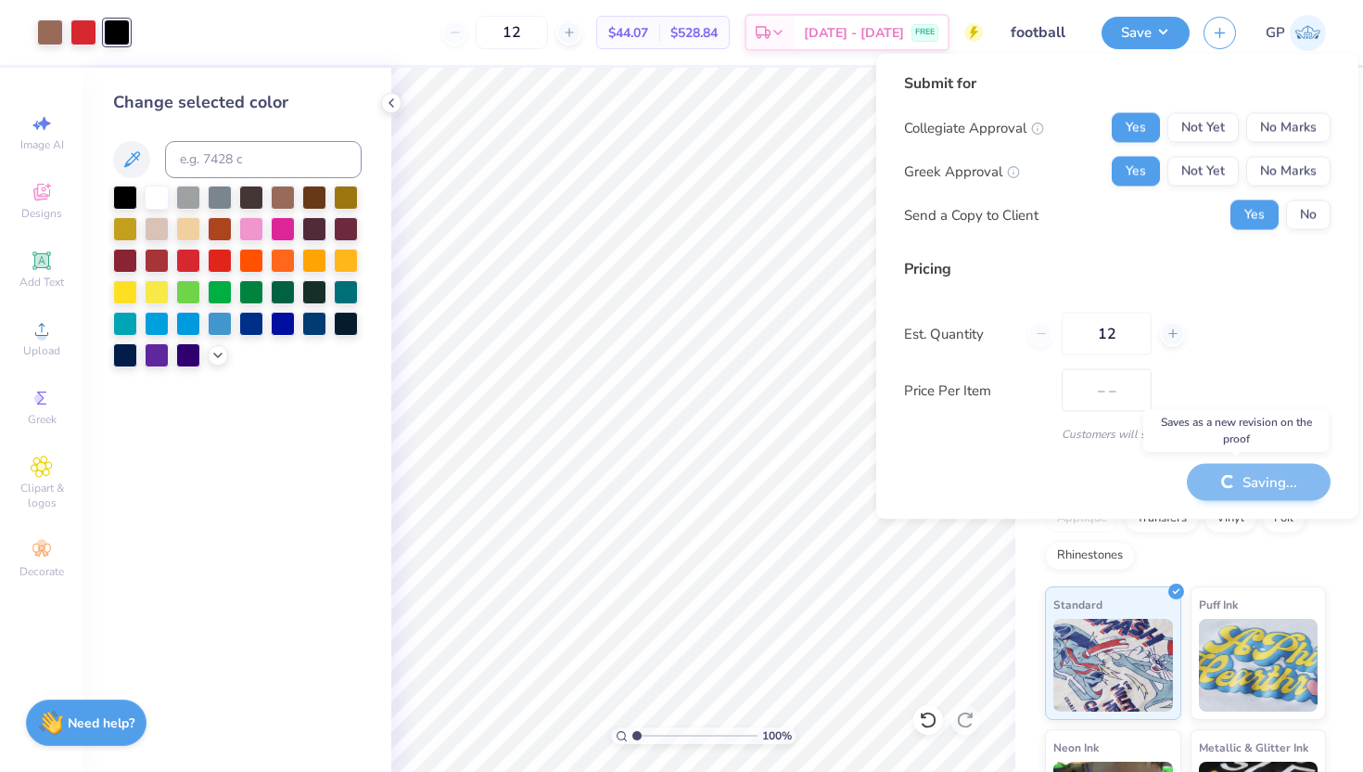
type input "$44.07"
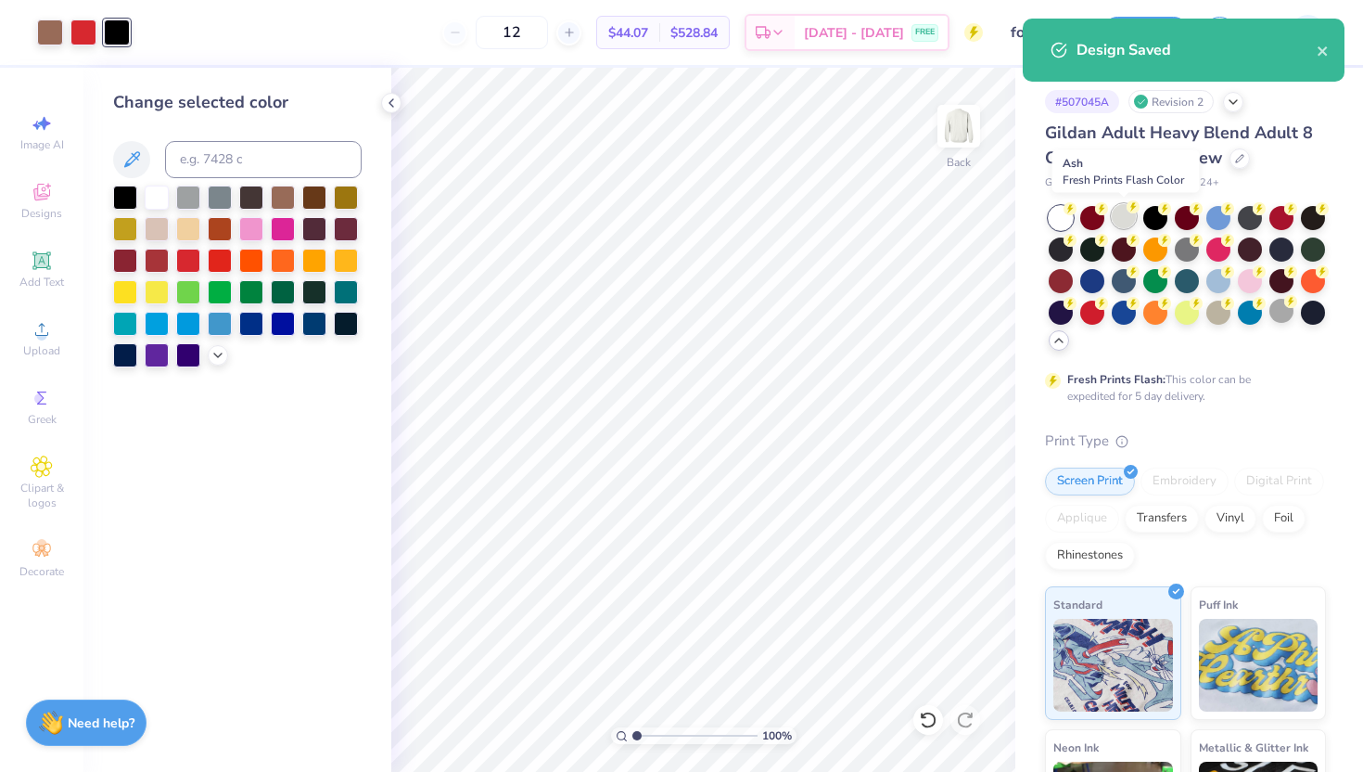
click at [1125, 211] on div at bounding box center [1124, 216] width 24 height 24
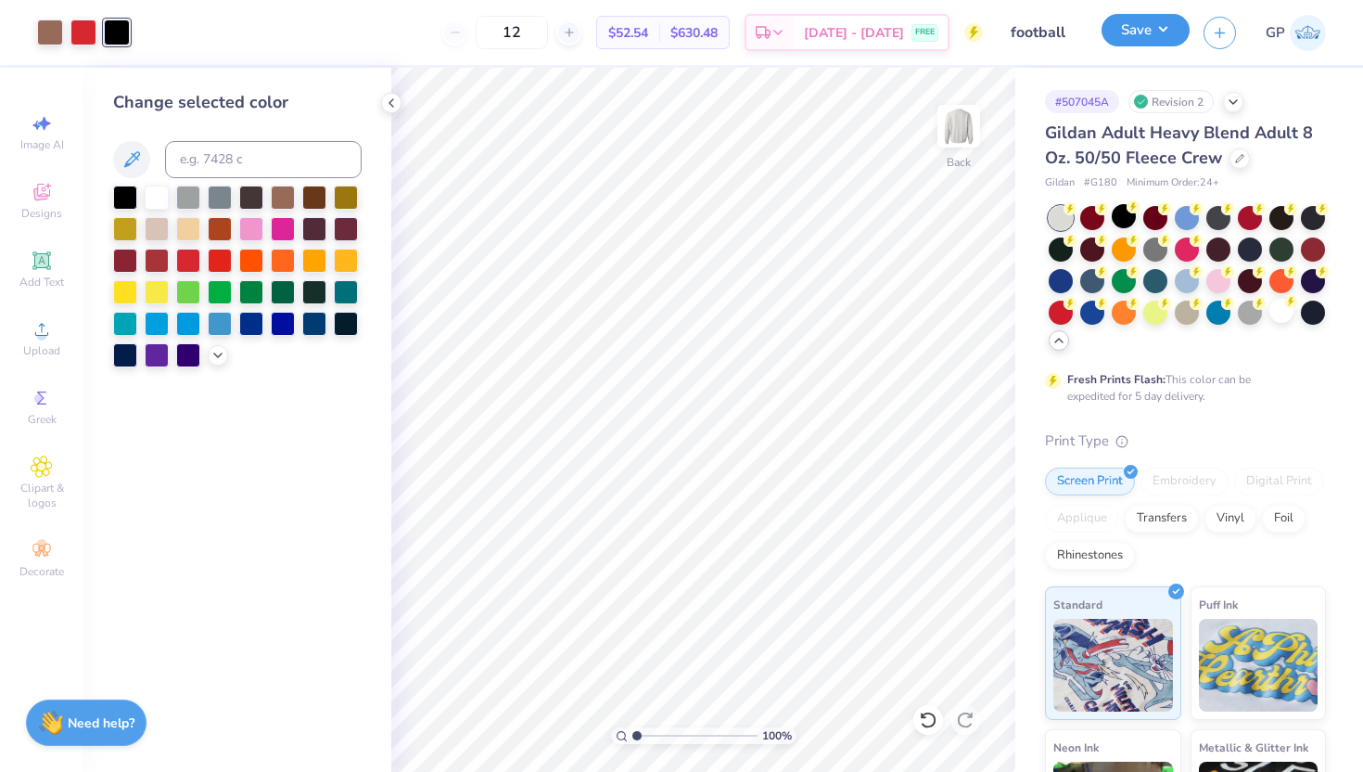
click at [1146, 32] on button "Save" at bounding box center [1146, 30] width 88 height 32
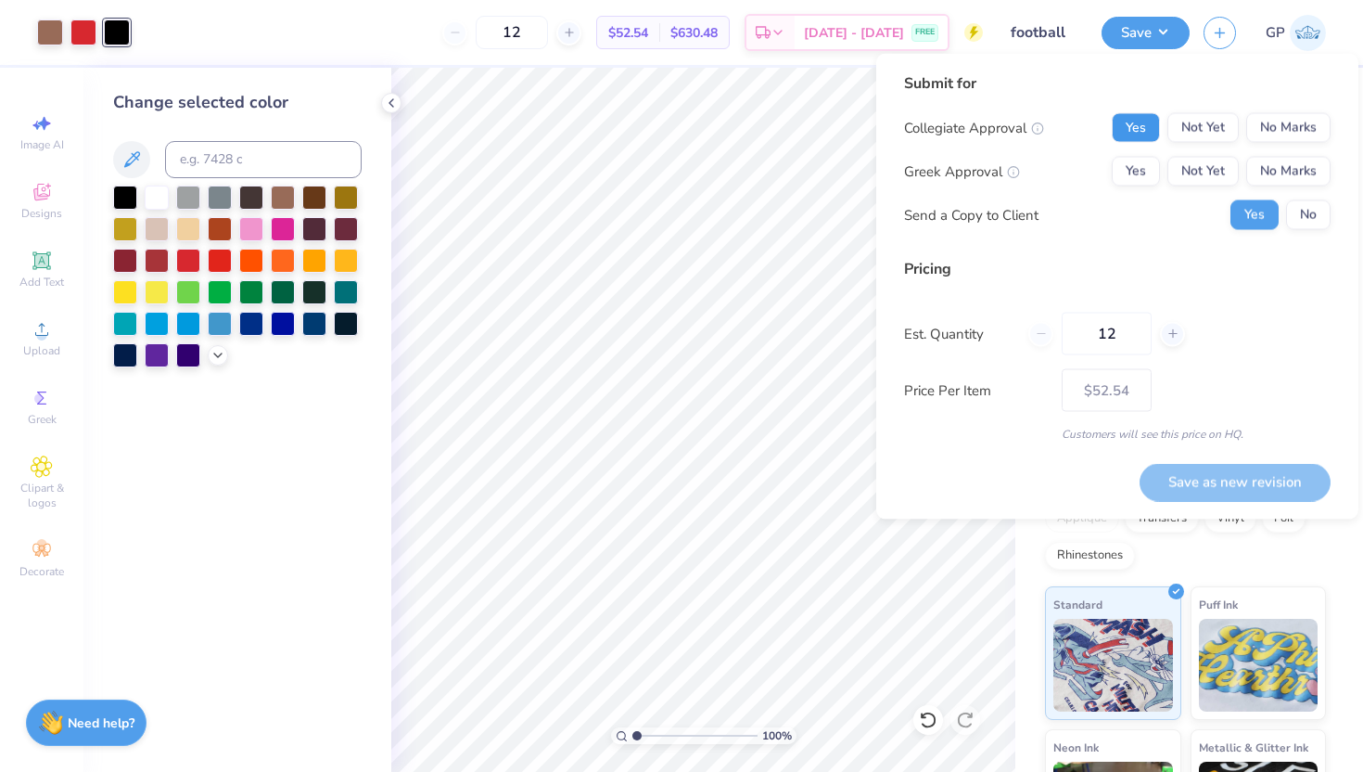
click at [1134, 122] on button "Yes" at bounding box center [1136, 128] width 48 height 30
click at [1129, 172] on button "Yes" at bounding box center [1136, 172] width 48 height 30
click at [1255, 487] on button "Save as new revision" at bounding box center [1235, 482] width 191 height 38
type input "$52.54"
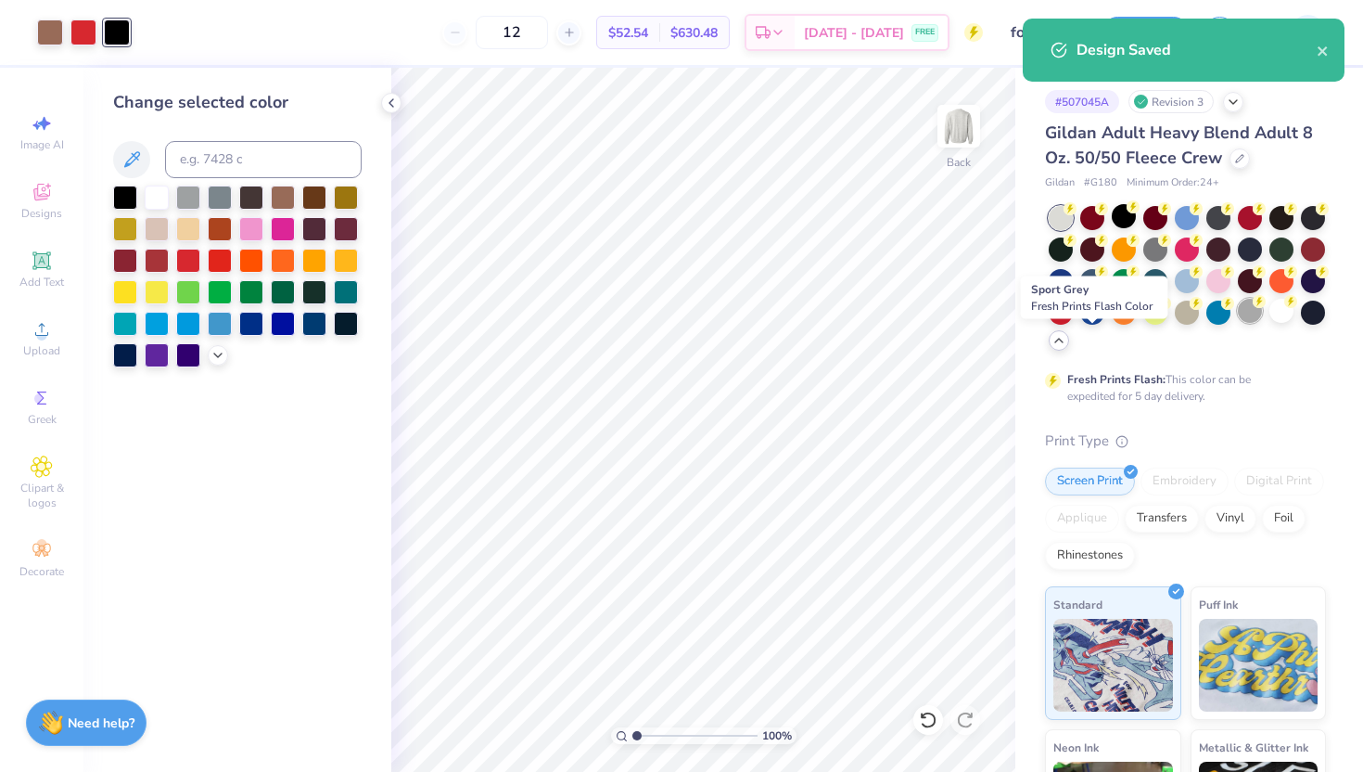
click at [1238, 323] on div at bounding box center [1250, 311] width 24 height 24
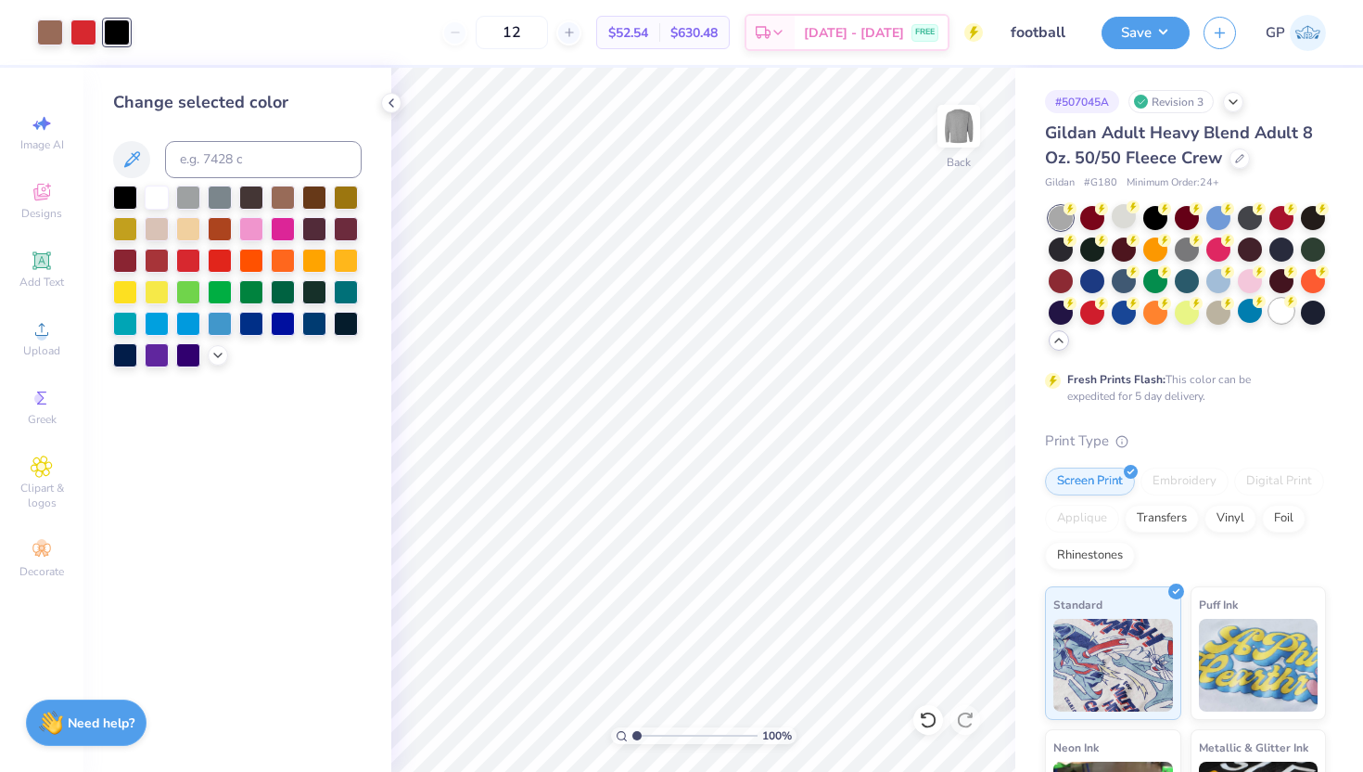
click at [1269, 323] on div at bounding box center [1281, 311] width 24 height 24
click at [1156, 215] on div at bounding box center [1155, 216] width 24 height 24
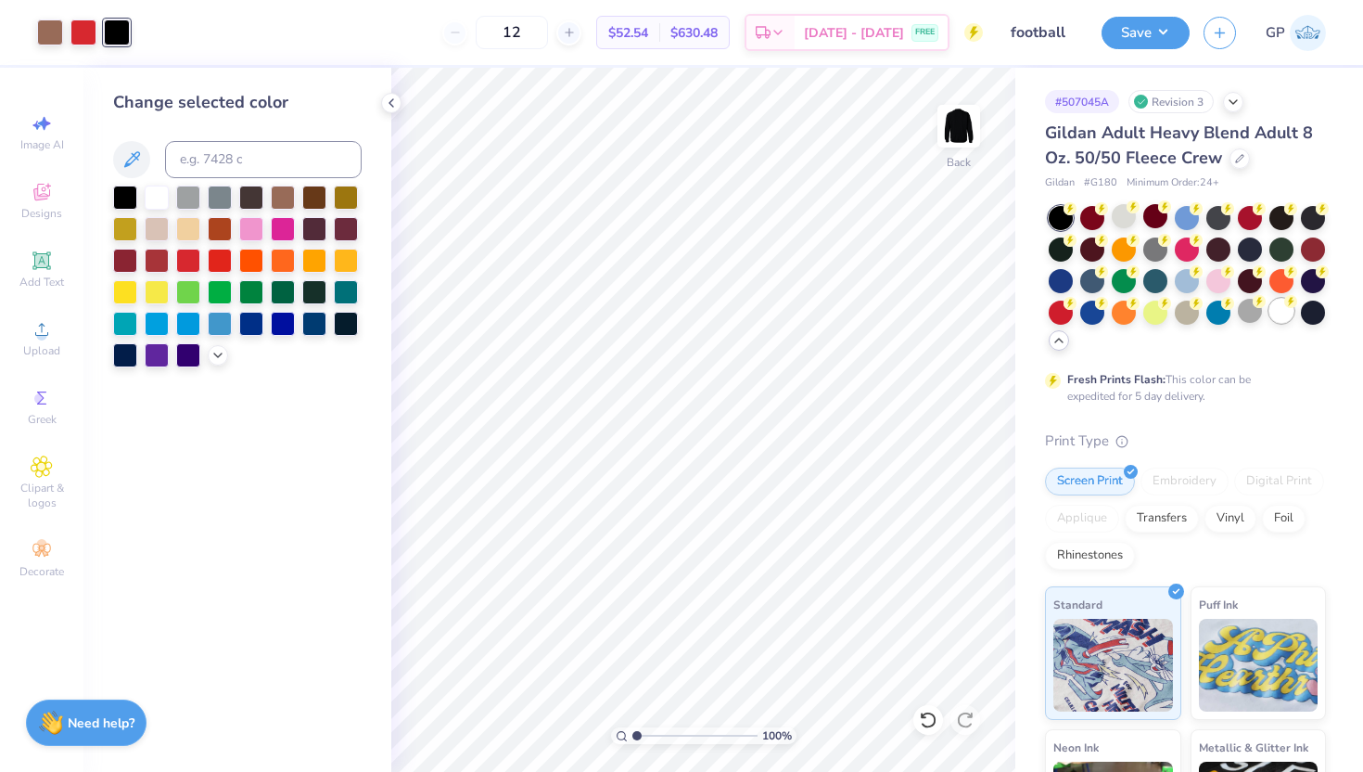
click at [1269, 323] on div at bounding box center [1281, 311] width 24 height 24
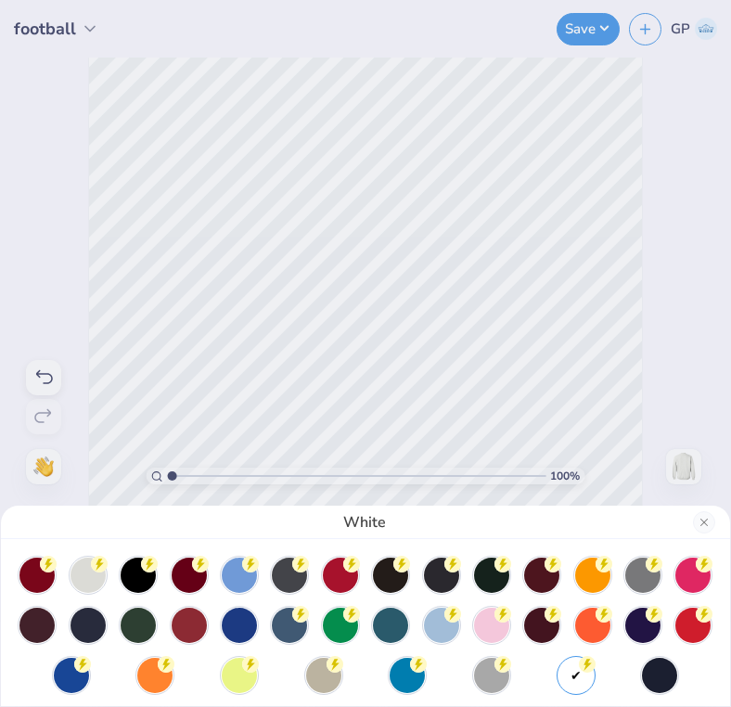
click at [730, 260] on div "White" at bounding box center [365, 353] width 731 height 707
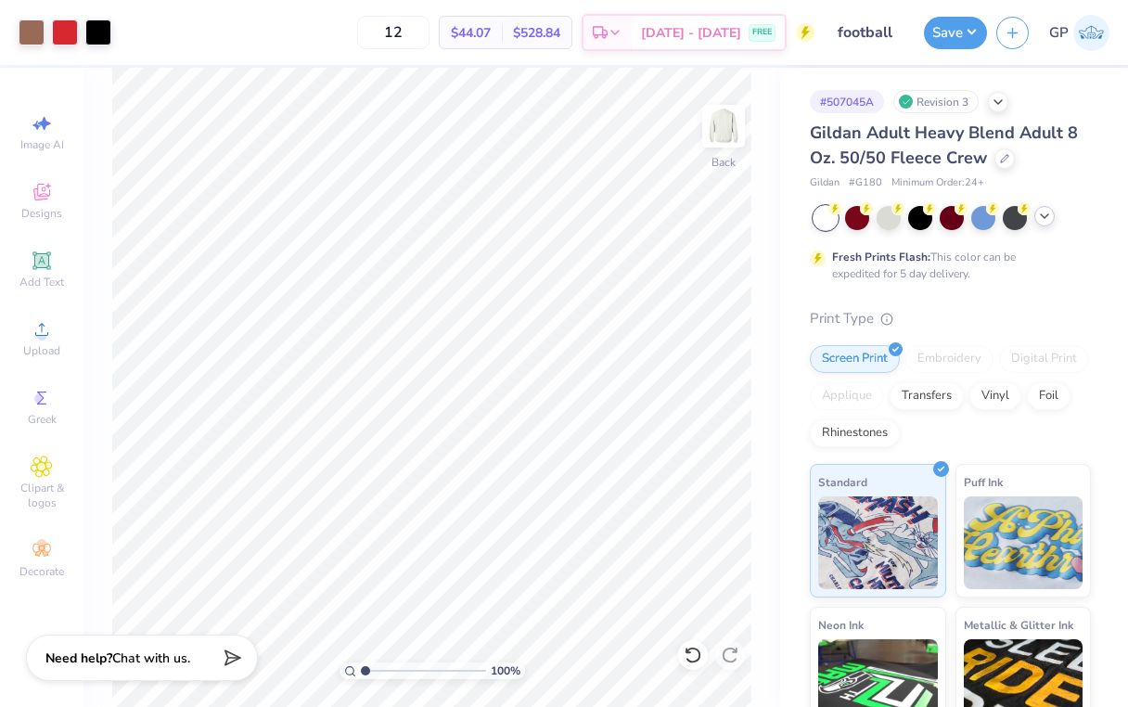
click at [1037, 219] on icon at bounding box center [1044, 216] width 15 height 15
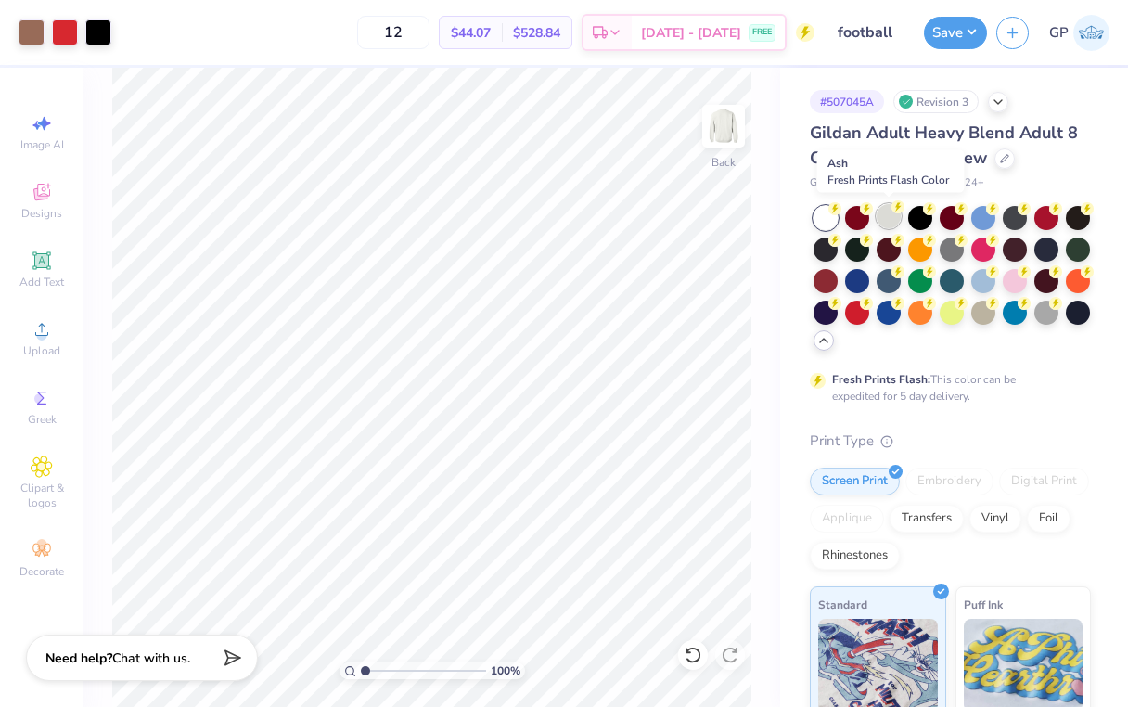
click at [880, 220] on div at bounding box center [888, 216] width 24 height 24
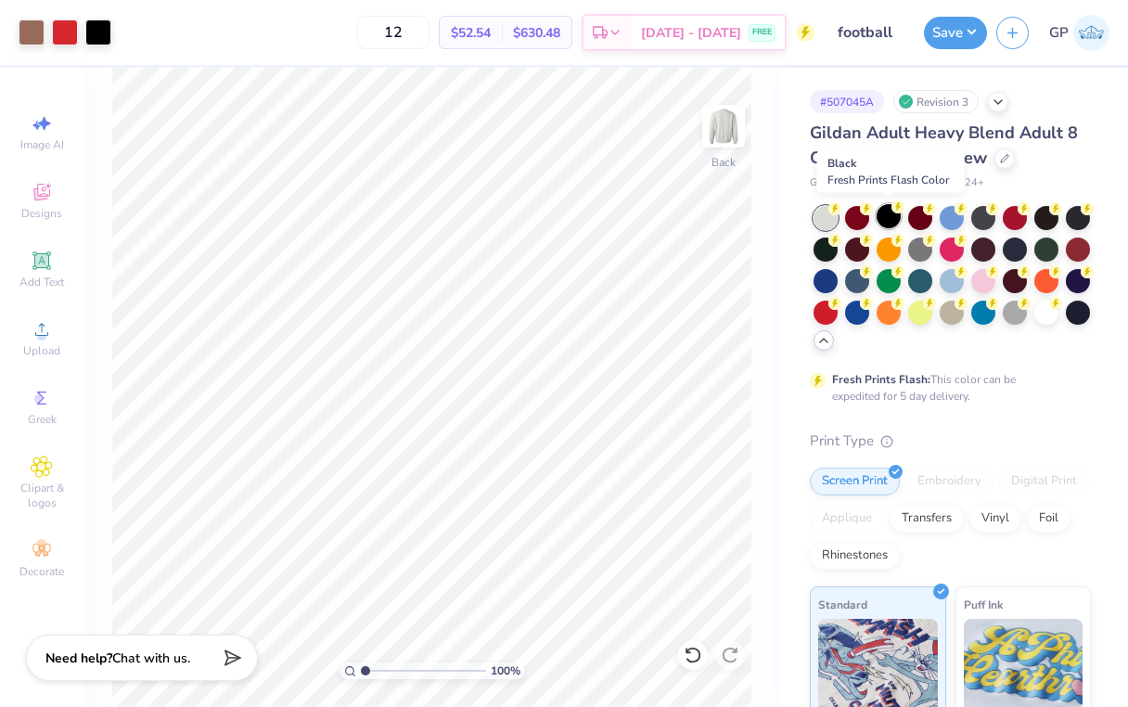
click at [890, 216] on div at bounding box center [888, 216] width 24 height 24
click at [427, 33] on input "12" at bounding box center [393, 32] width 72 height 33
type input "1"
type input "24"
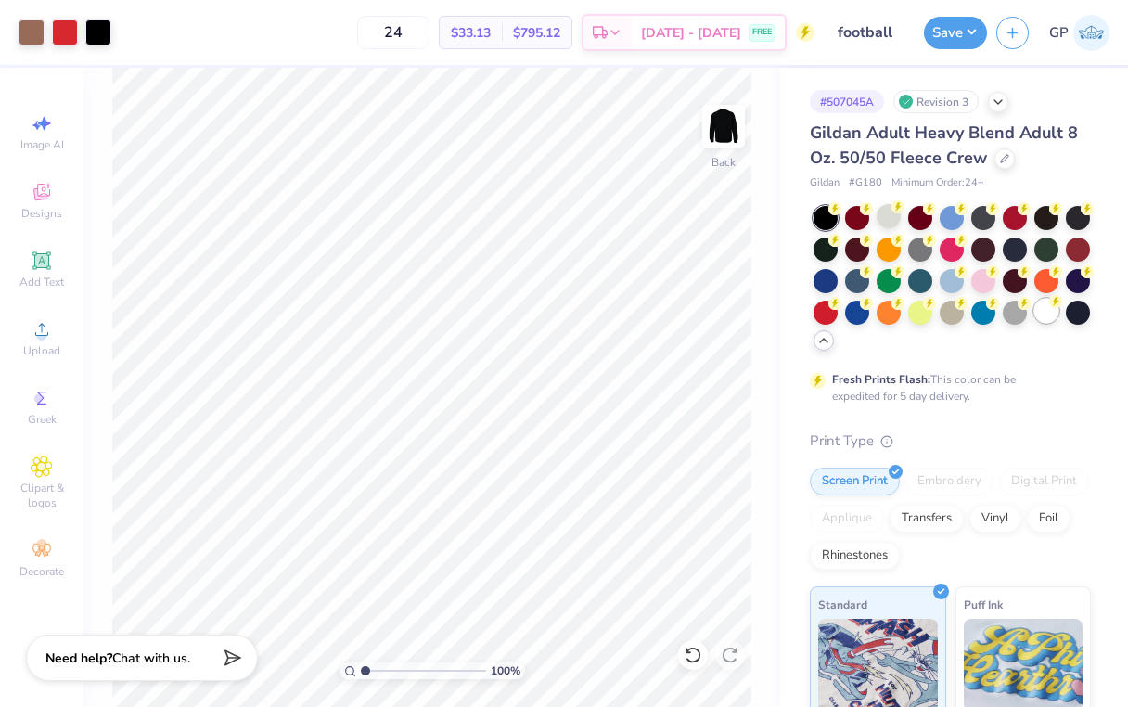
click at [1034, 323] on div at bounding box center [1046, 311] width 24 height 24
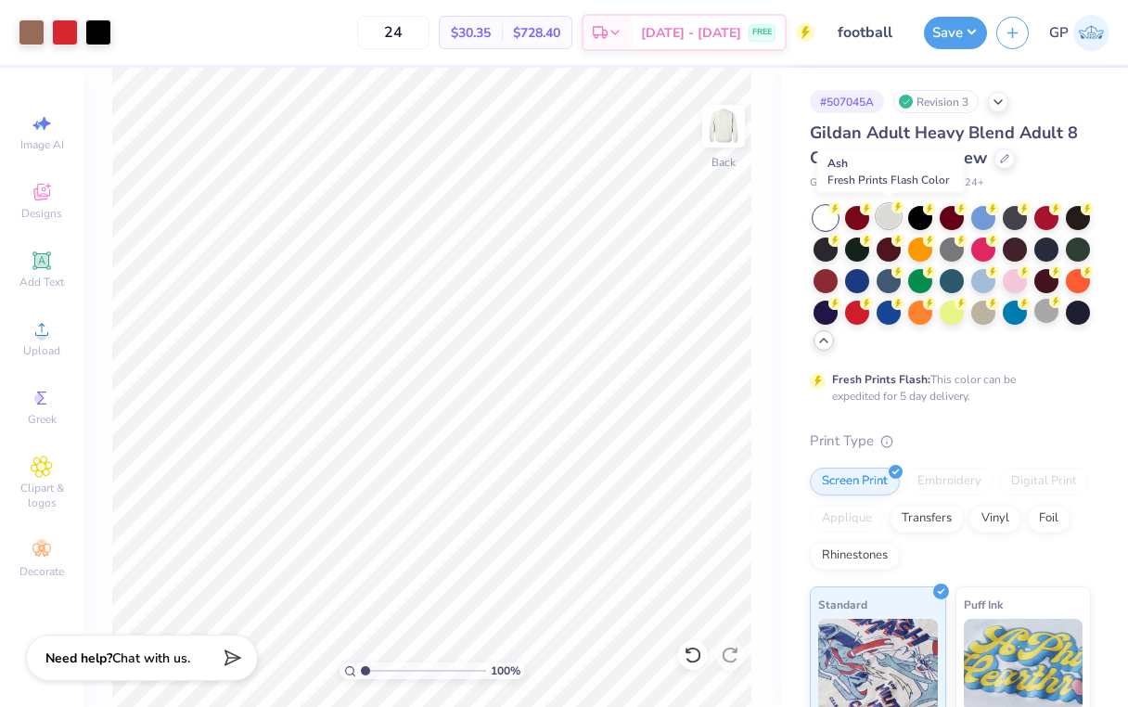
click at [888, 212] on div at bounding box center [888, 216] width 24 height 24
